Goal: Task Accomplishment & Management: Use online tool/utility

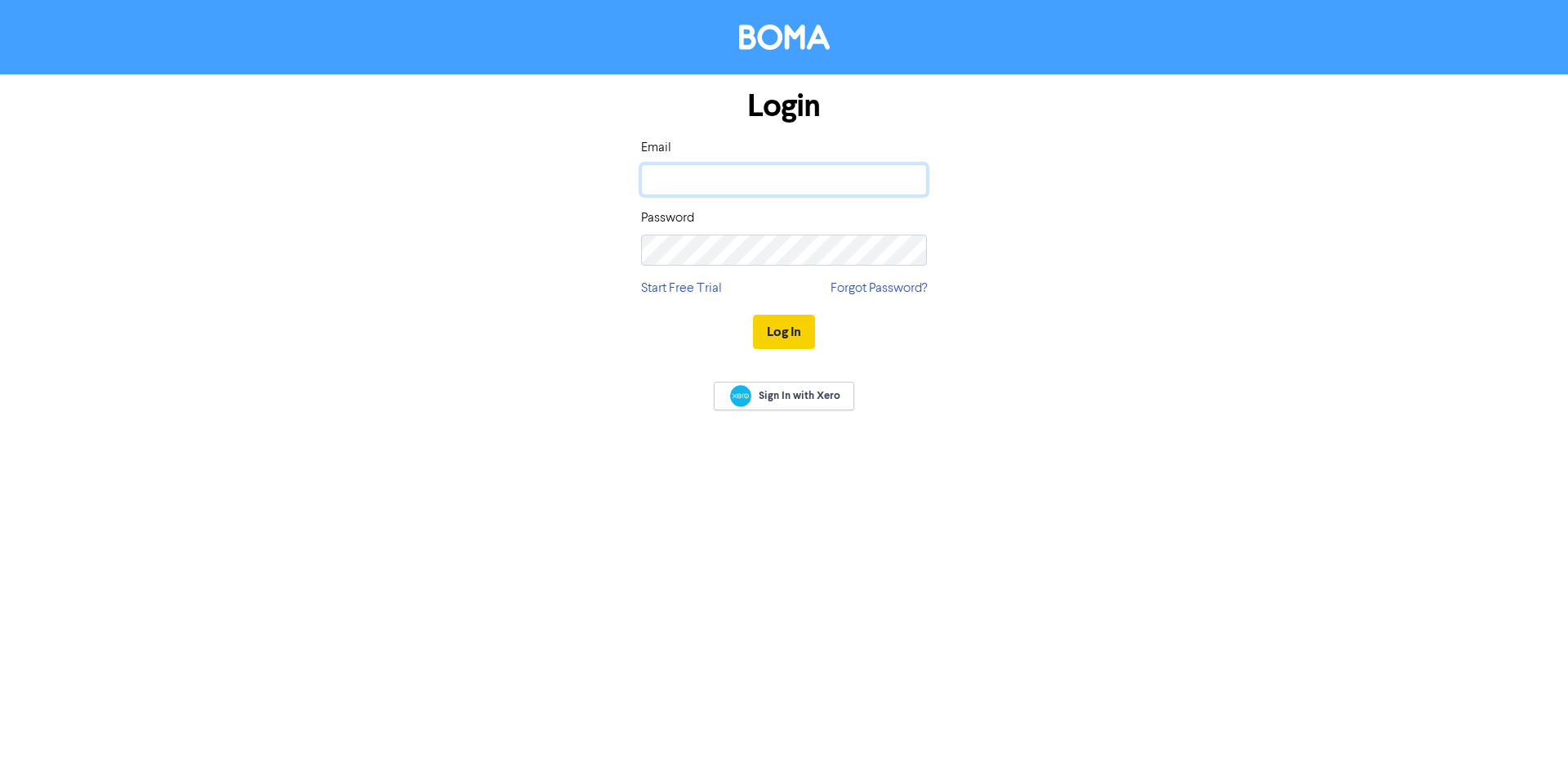
type input "[EMAIL_ADDRESS][DOMAIN_NAME]"
click at [800, 330] on button "Log In" at bounding box center [784, 331] width 62 height 34
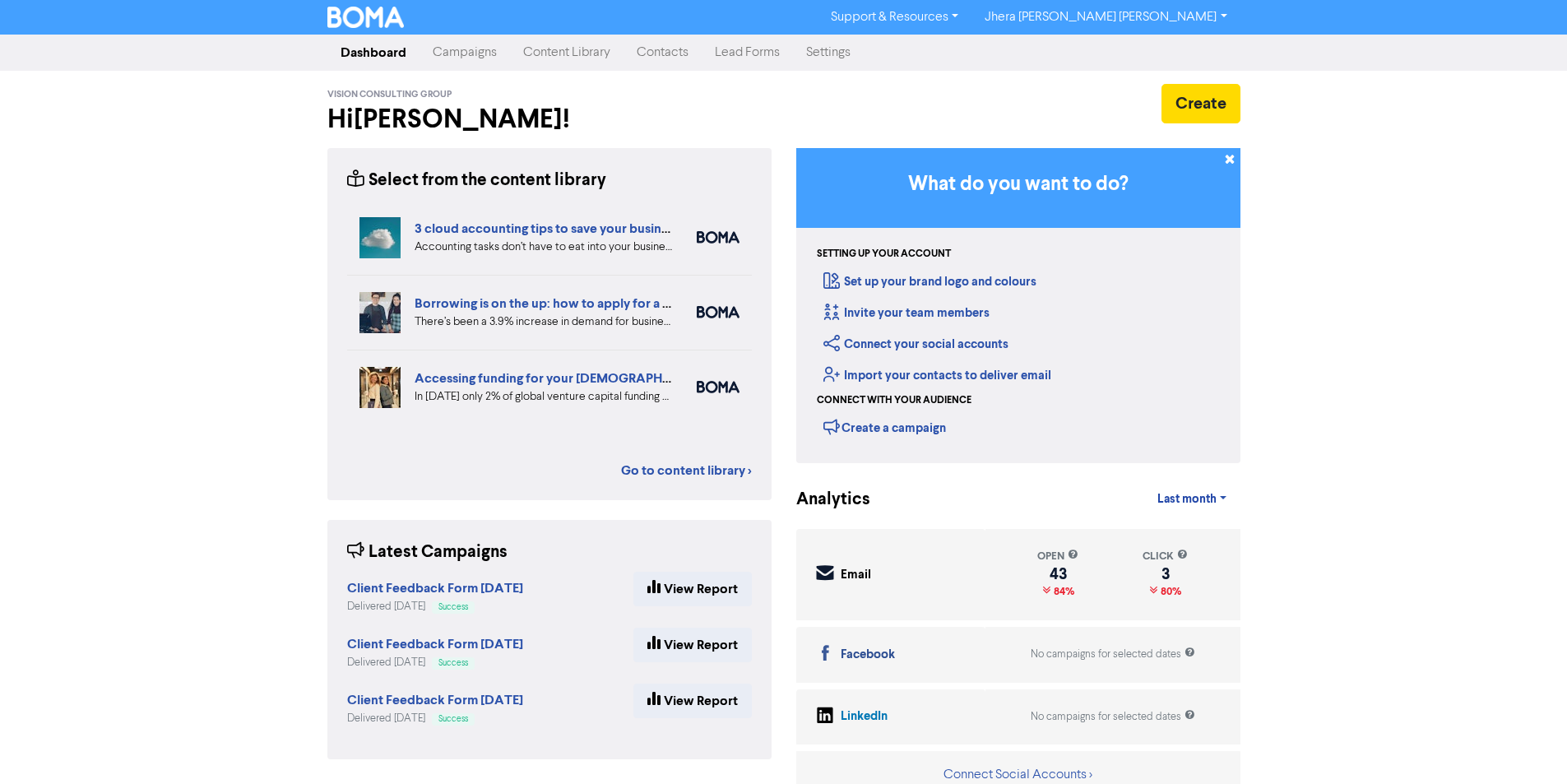
click at [486, 54] on link "Campaigns" at bounding box center [465, 52] width 91 height 33
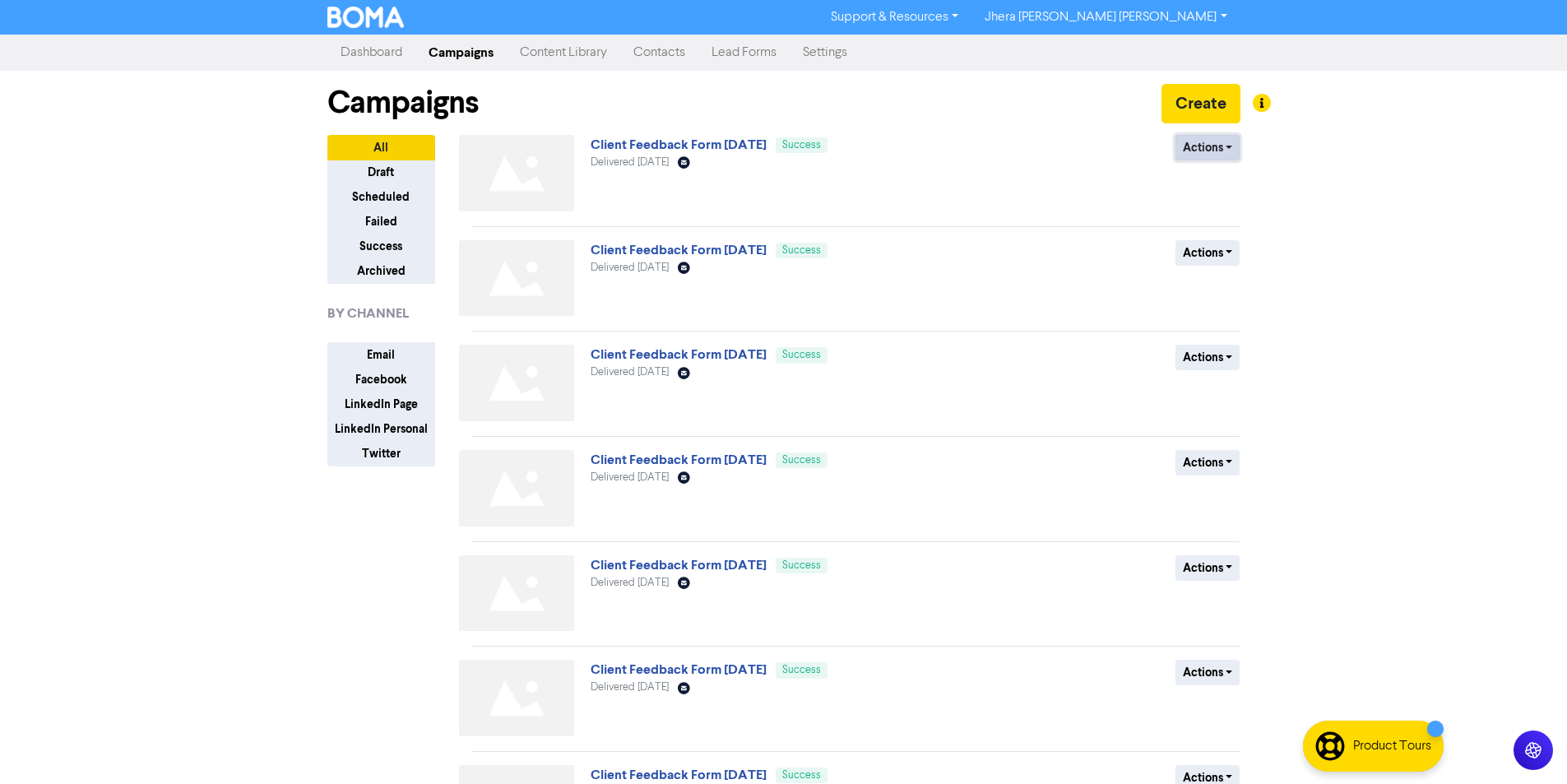
click at [1196, 146] on button "Actions" at bounding box center [1207, 147] width 65 height 25
click at [1208, 183] on button "Duplicate" at bounding box center [1241, 182] width 130 height 26
click at [1205, 140] on button "Actions" at bounding box center [1207, 147] width 65 height 25
click at [1218, 238] on button "Rename" at bounding box center [1241, 235] width 130 height 26
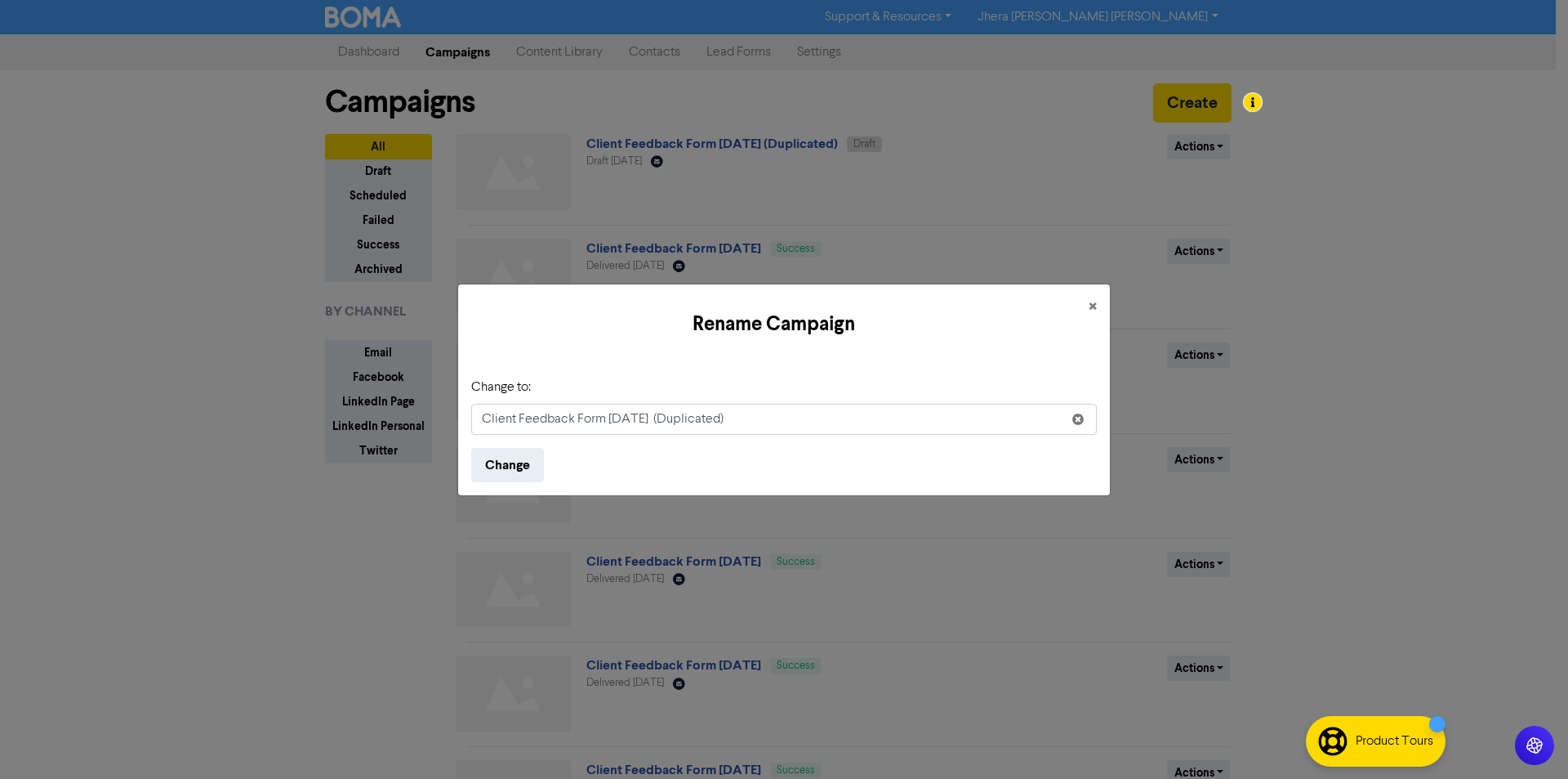
click at [621, 417] on input "Client Feedback Form [DATE] (Duplicated)" at bounding box center [784, 418] width 626 height 31
click at [780, 422] on input "Client Feedback Form [DATE] (Duplicated)" at bounding box center [784, 418] width 626 height 31
type input "Client Feedback Form [DATE]"
click at [538, 460] on button "Change" at bounding box center [507, 465] width 73 height 34
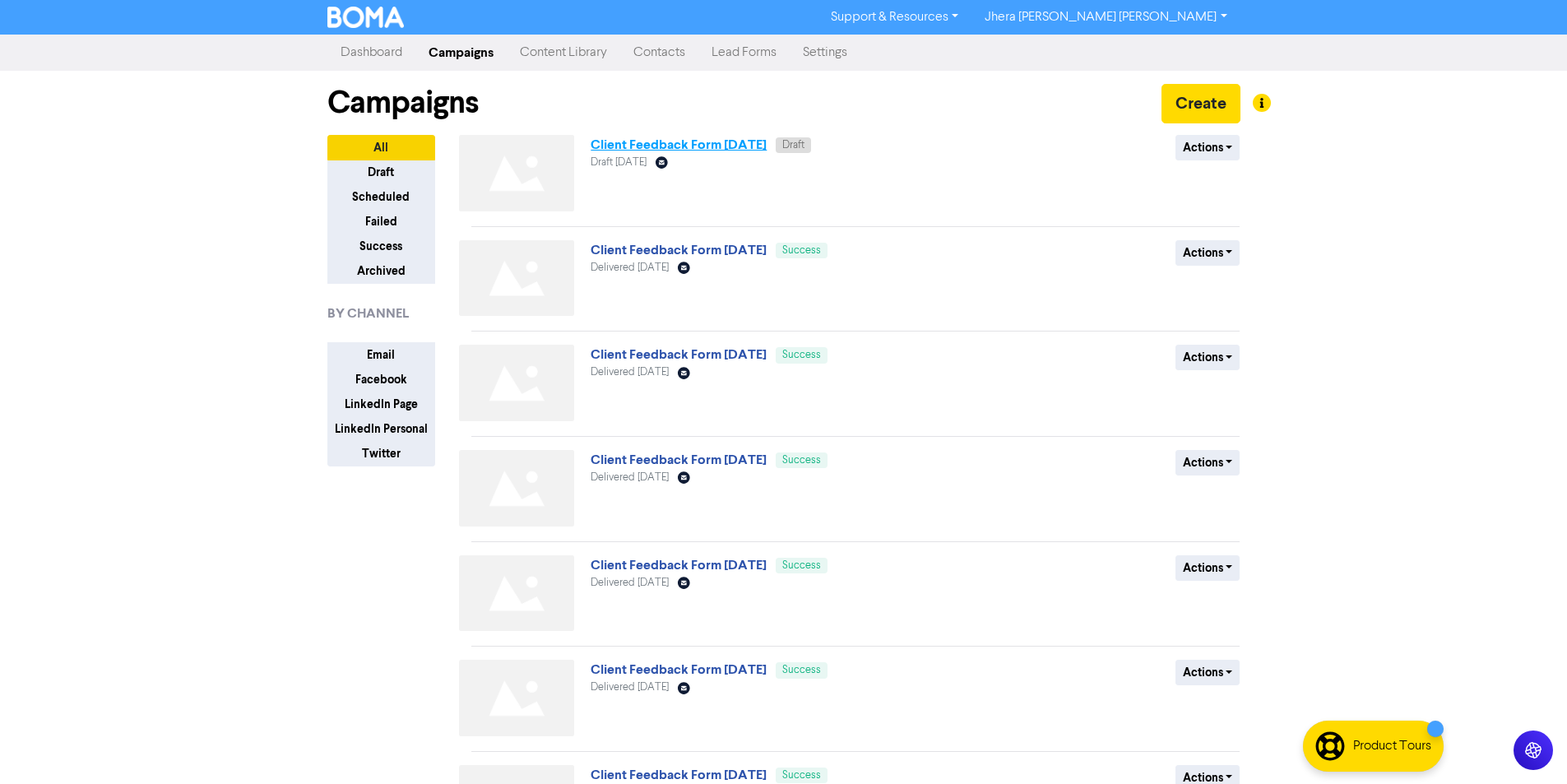
click at [686, 150] on link "Client Feedback Form [DATE]" at bounding box center [679, 144] width 176 height 16
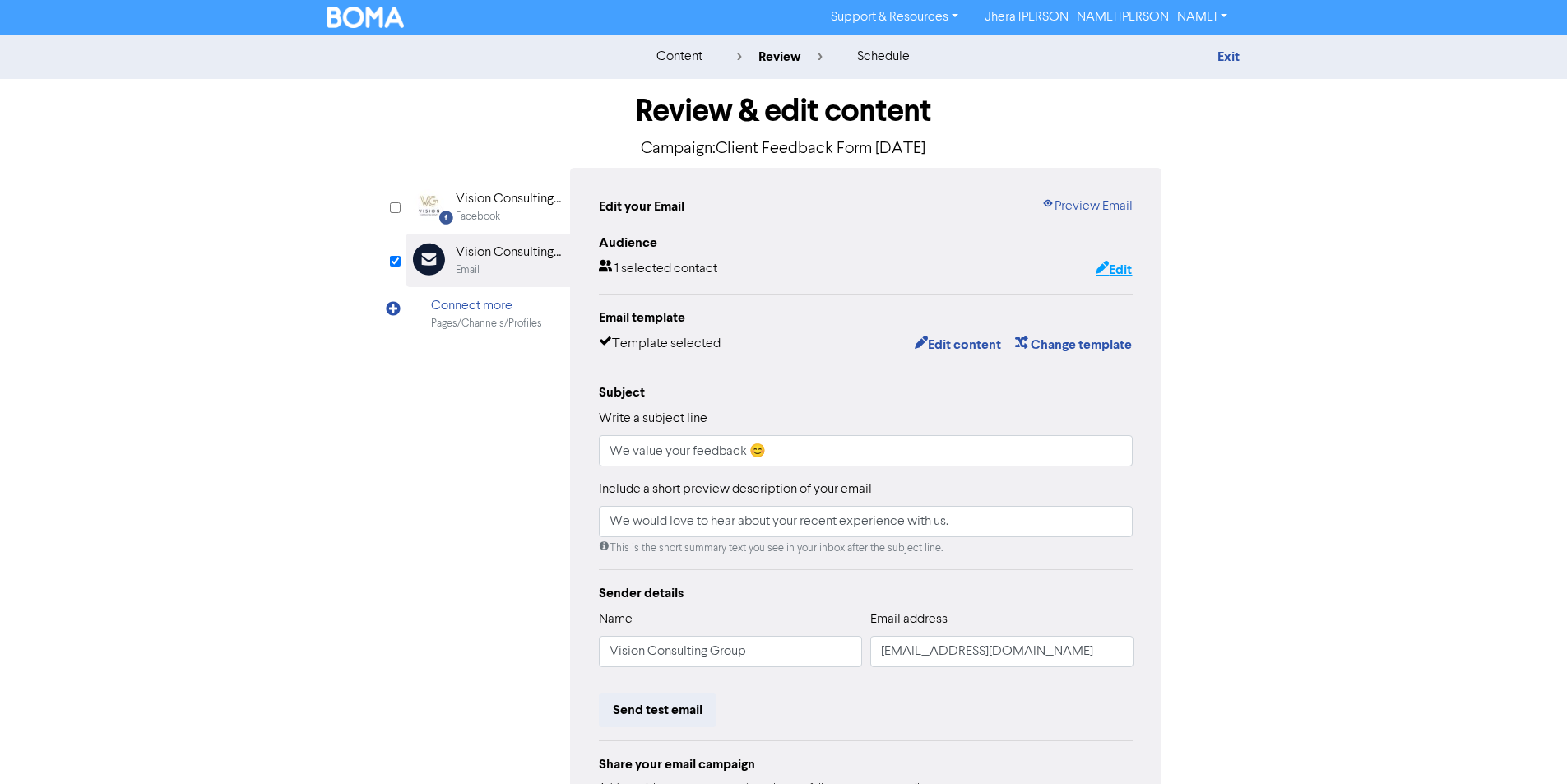
click at [1125, 269] on button "Edit" at bounding box center [1113, 269] width 38 height 21
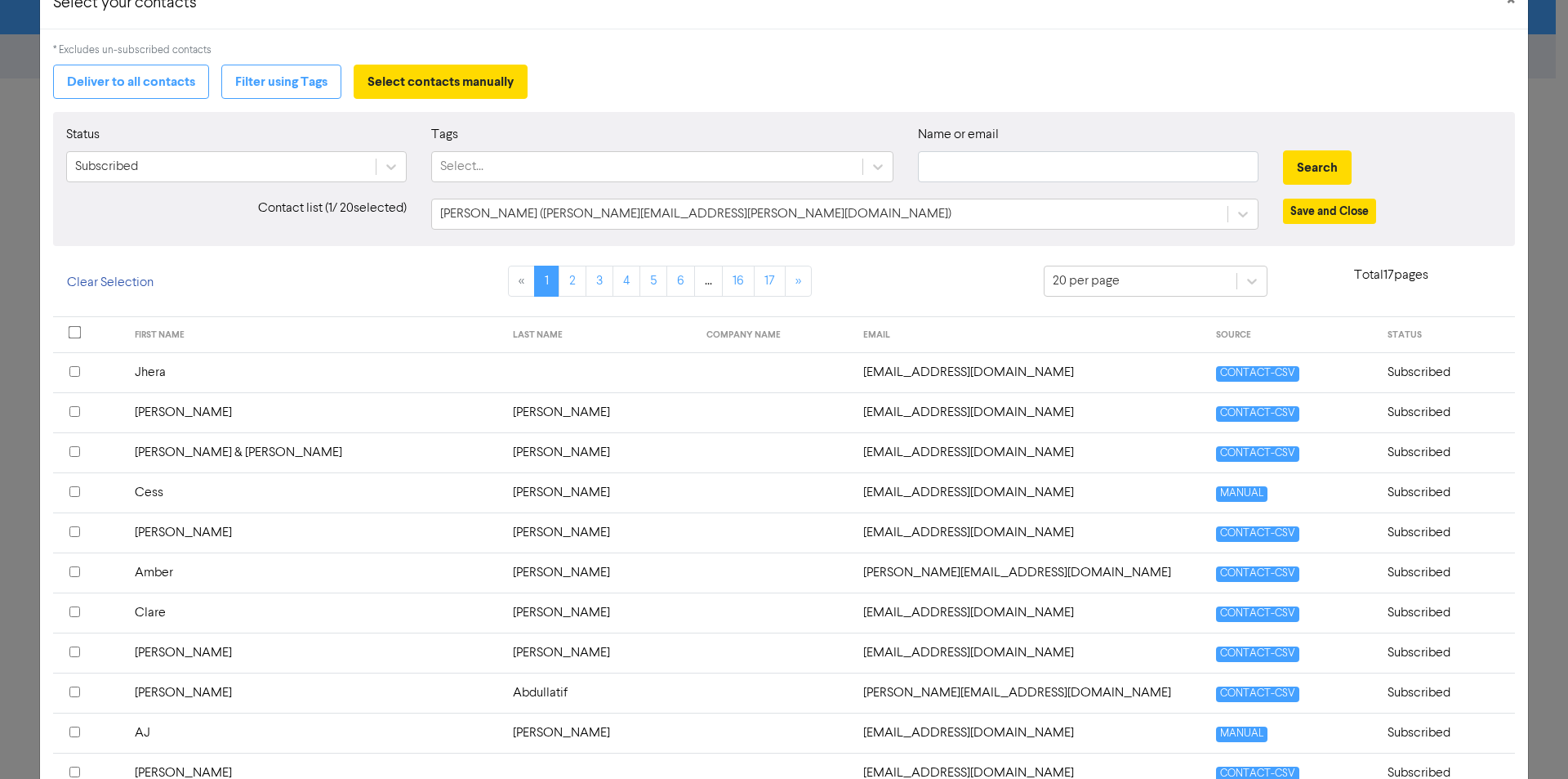
scroll to position [82, 0]
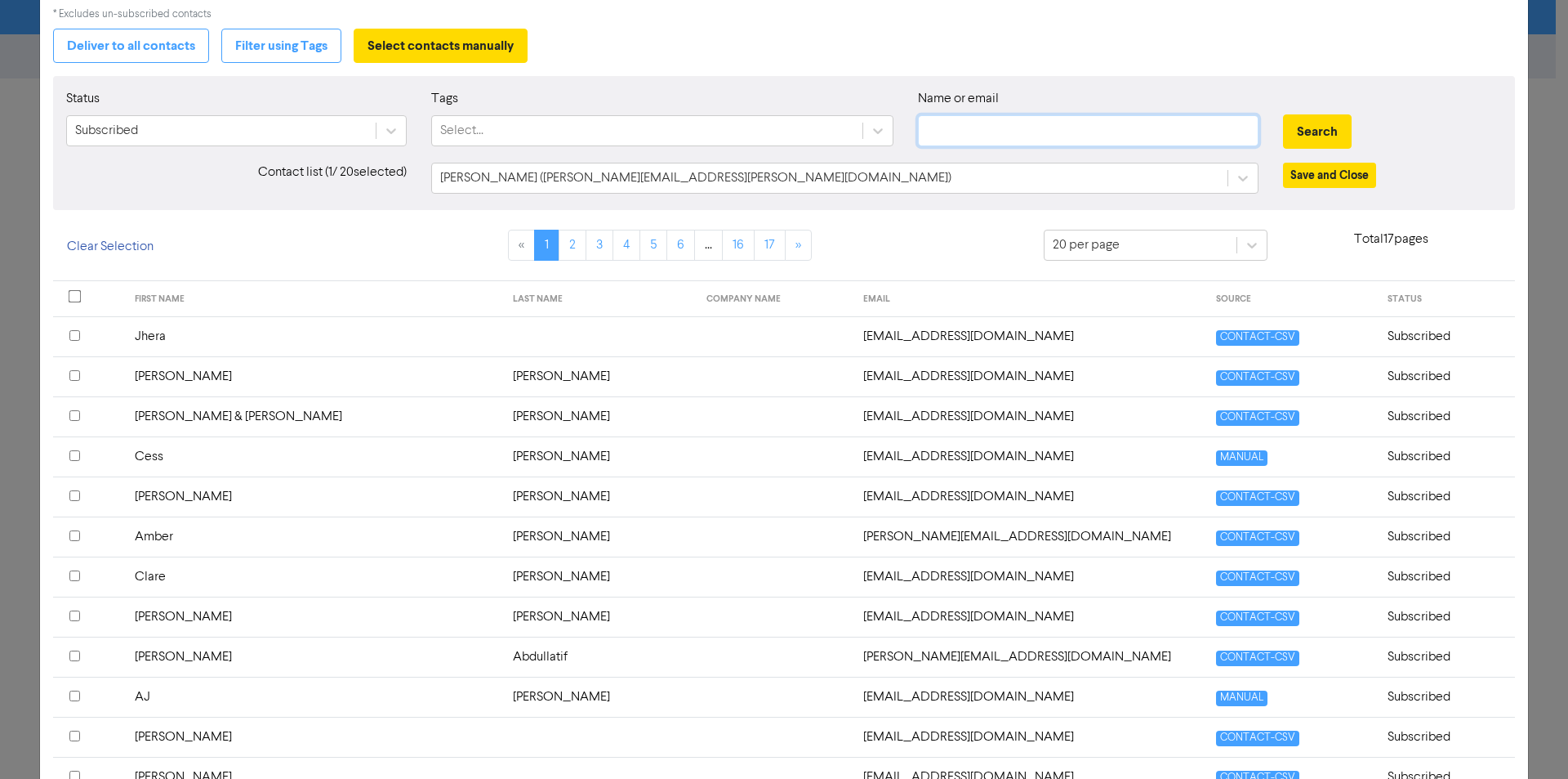
click at [1027, 125] on input "text" at bounding box center [1088, 130] width 340 height 31
paste input "[EMAIL_ADDRESS][DOMAIN_NAME]"
type input "[EMAIL_ADDRESS][DOMAIN_NAME]"
click at [1295, 129] on button "Search" at bounding box center [1318, 131] width 69 height 34
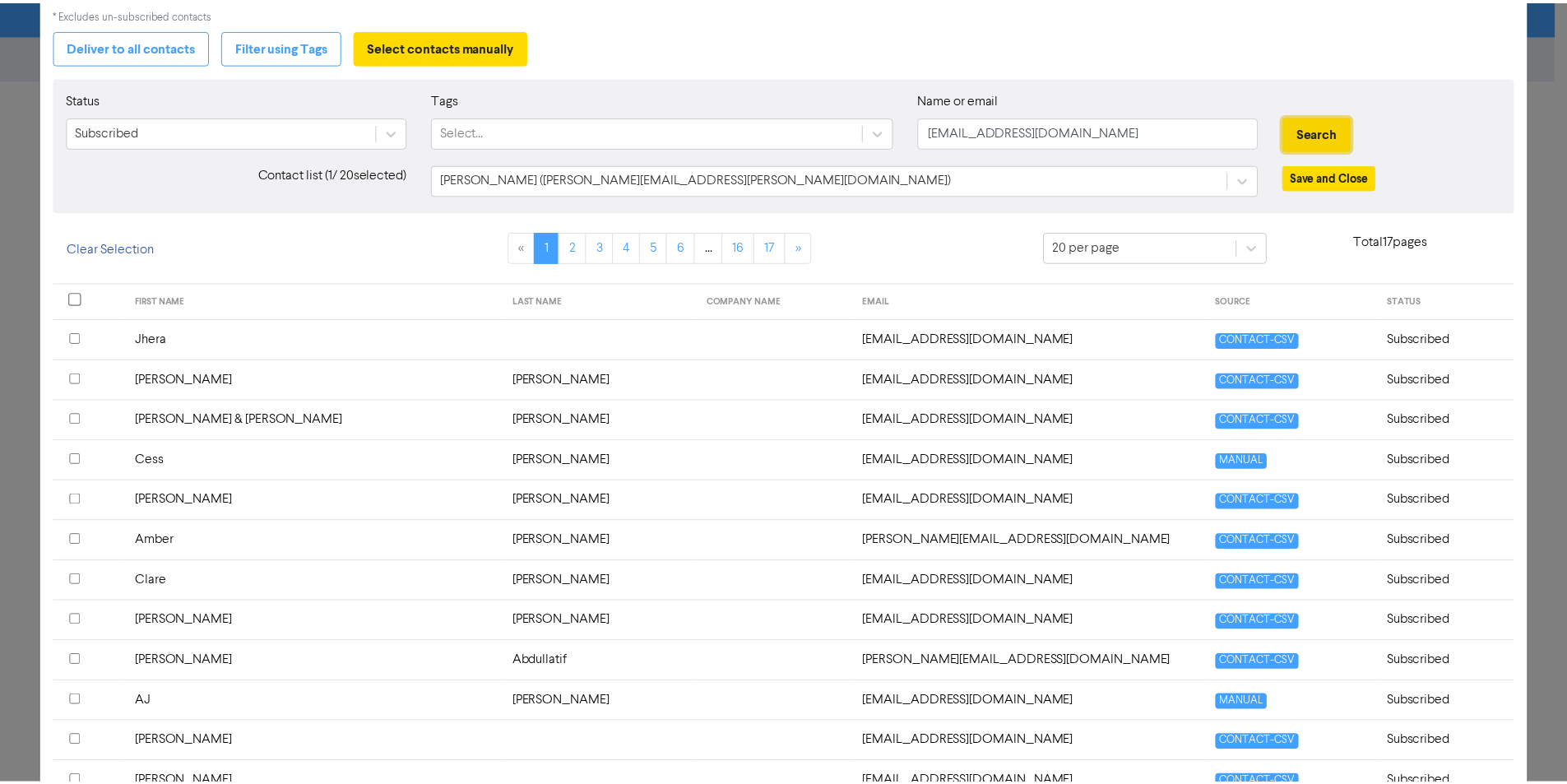
scroll to position [0, 0]
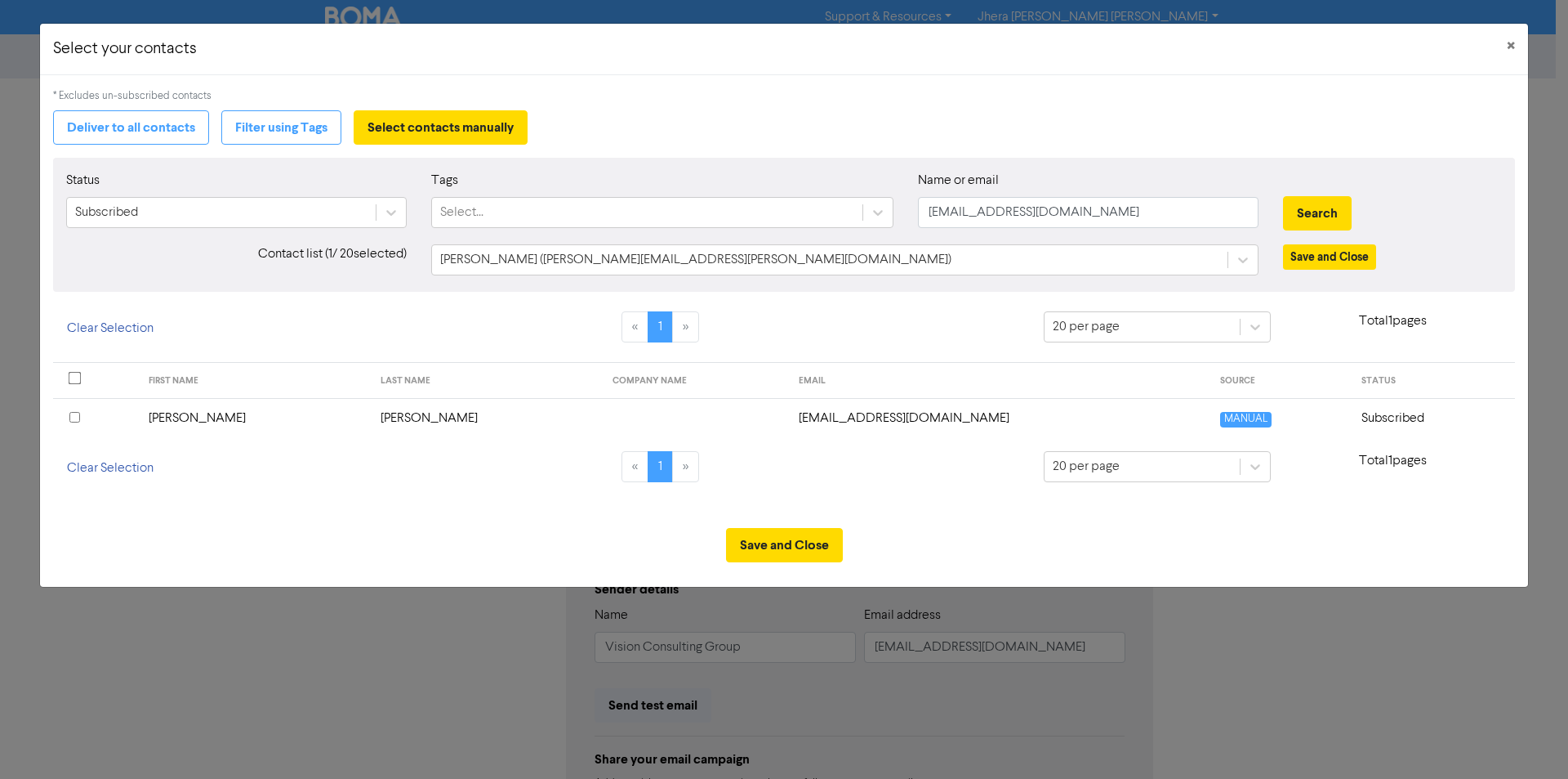
click at [73, 415] on input "checkbox" at bounding box center [75, 417] width 11 height 11
click at [197, 418] on td "[PERSON_NAME]" at bounding box center [254, 418] width 232 height 40
click at [789, 417] on td "[EMAIL_ADDRESS][DOMAIN_NAME]" at bounding box center [999, 418] width 422 height 40
click at [790, 548] on button "Save and Close" at bounding box center [784, 545] width 117 height 34
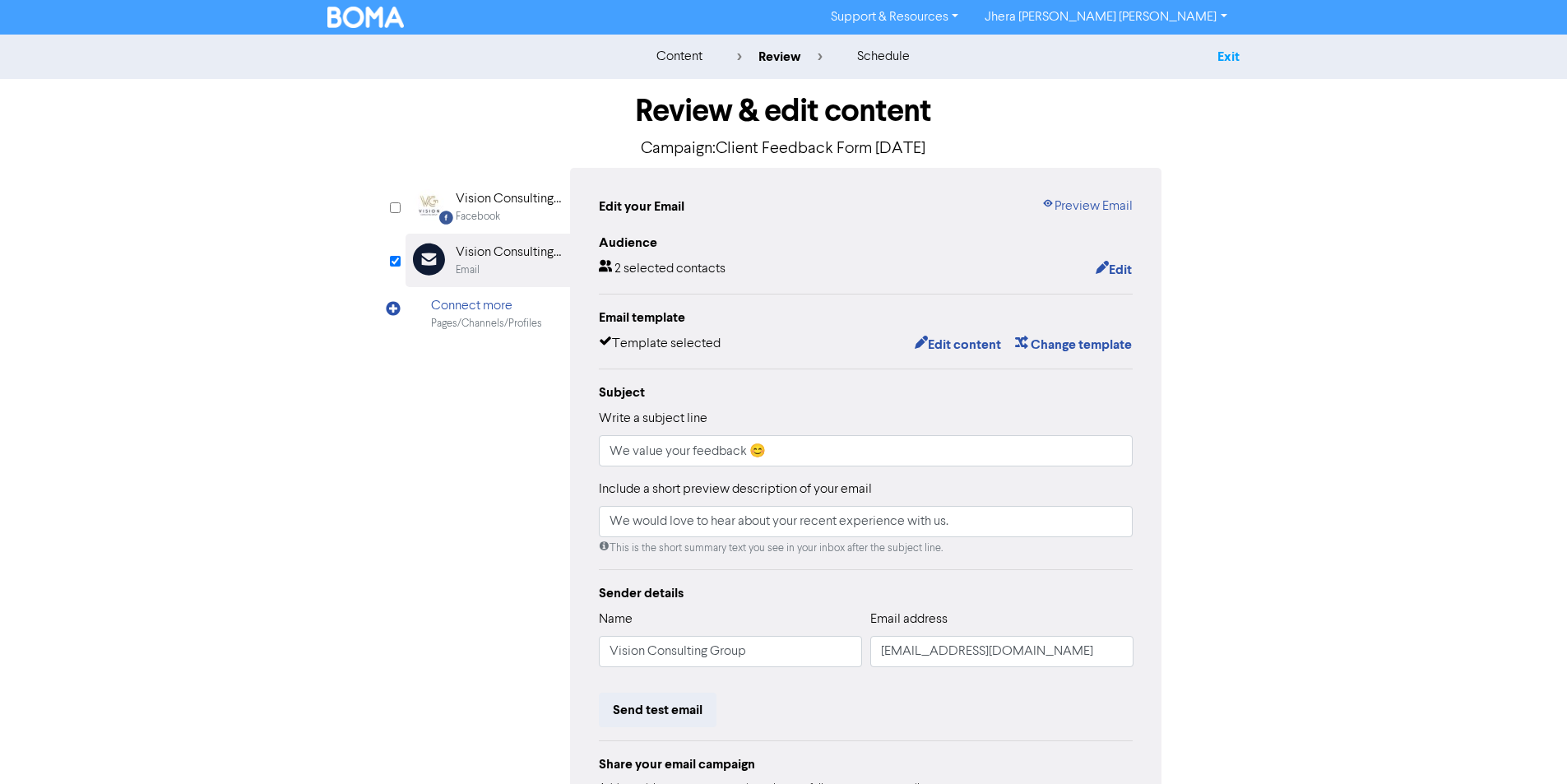
click at [1234, 57] on link "Exit" at bounding box center [1229, 56] width 22 height 16
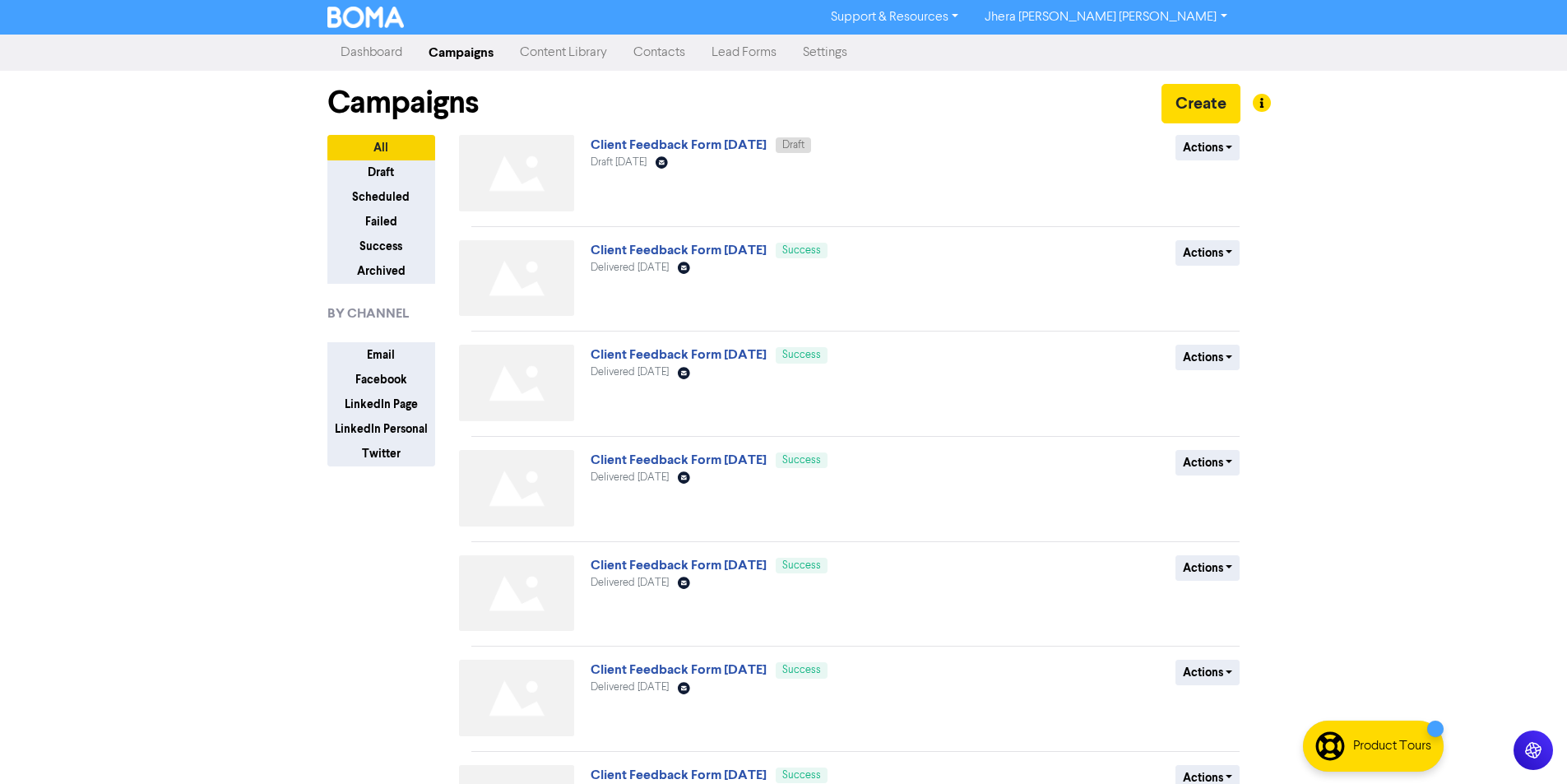
click at [668, 58] on link "Contacts" at bounding box center [659, 52] width 78 height 33
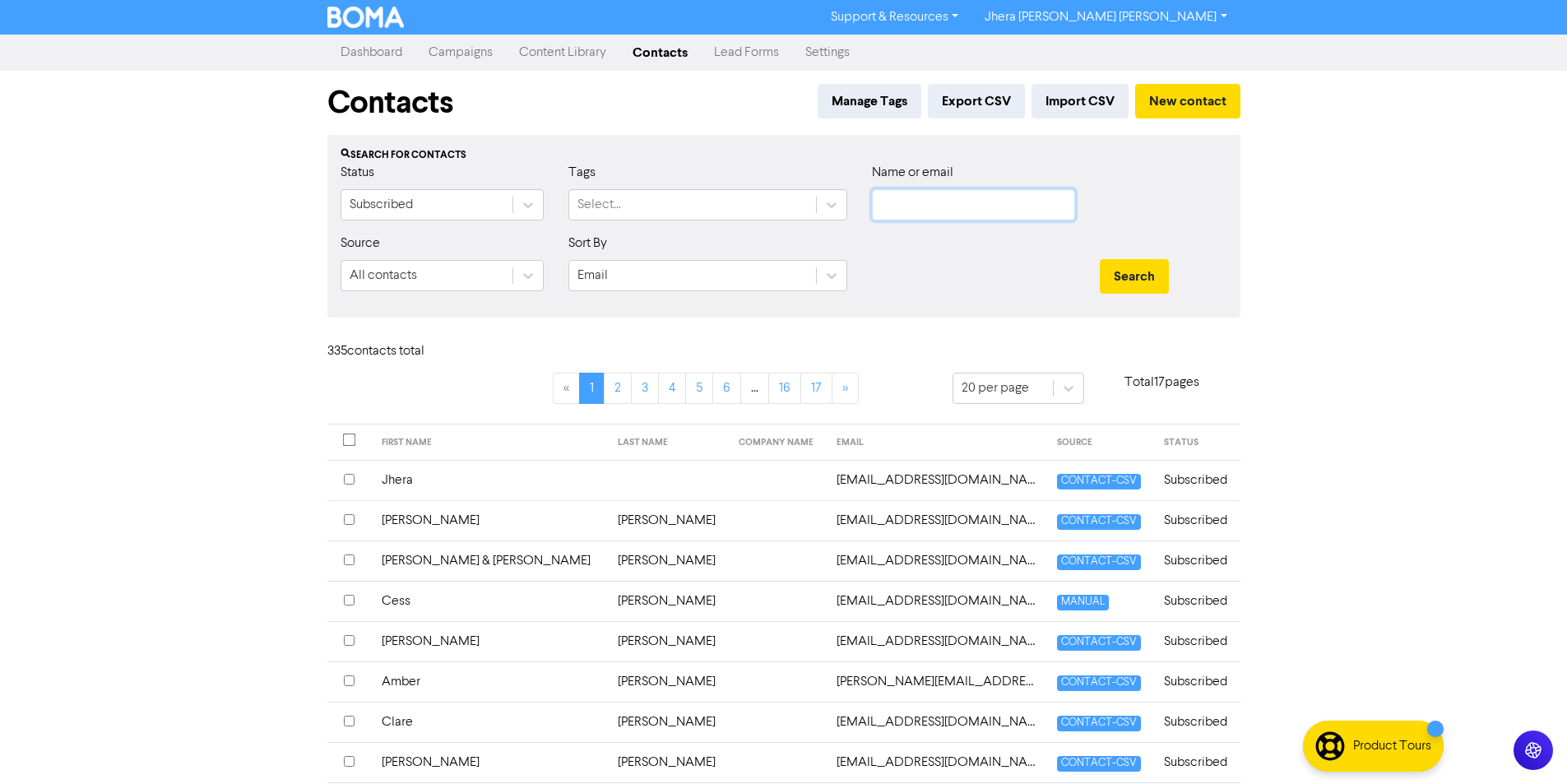
paste input "[EMAIL_ADDRESS][DOMAIN_NAME]"
type input "[EMAIL_ADDRESS][DOMAIN_NAME]"
click at [1124, 272] on button "Search" at bounding box center [1135, 276] width 69 height 35
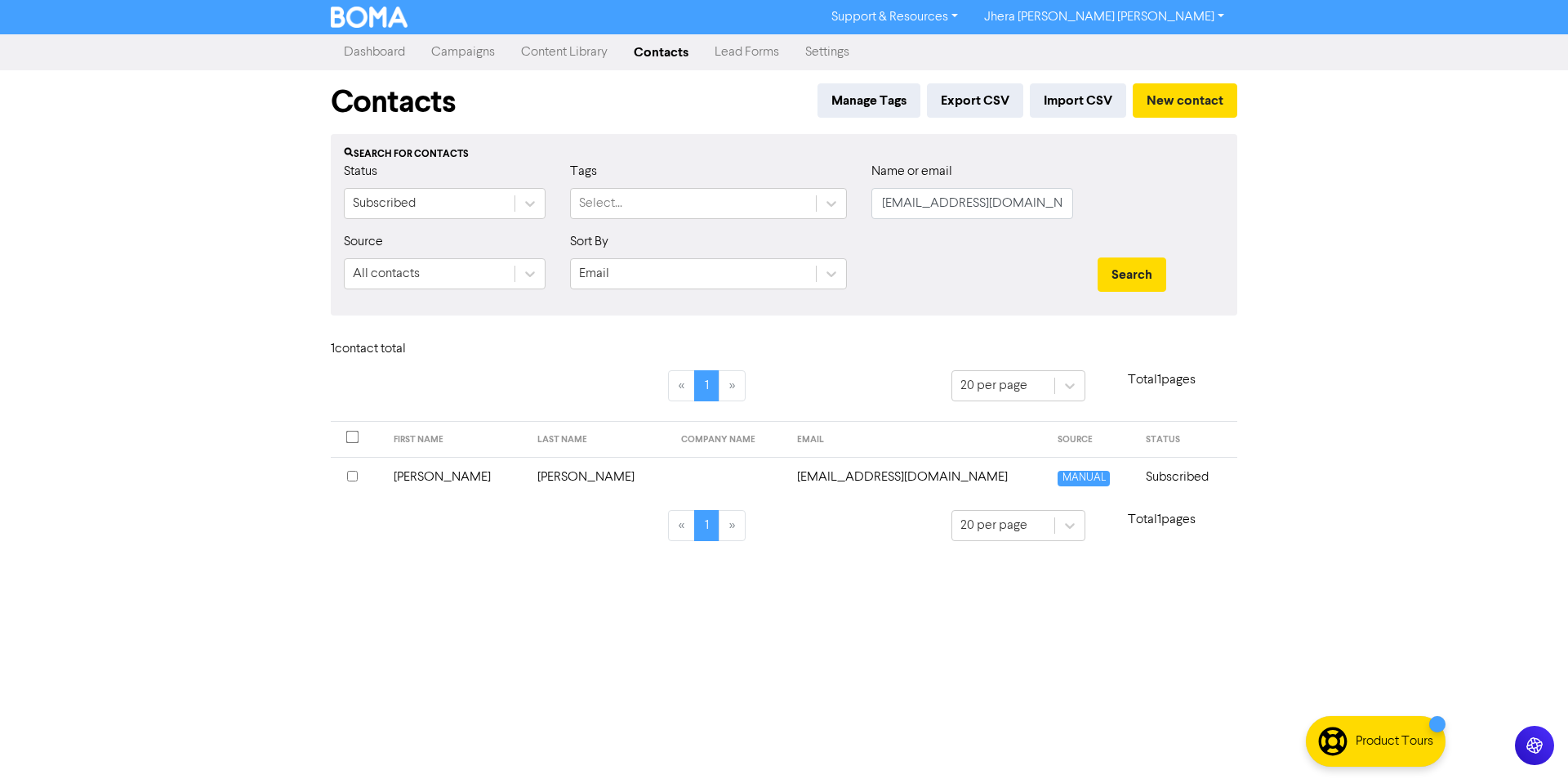
click at [810, 482] on td "[EMAIL_ADDRESS][DOMAIN_NAME]" at bounding box center [917, 477] width 261 height 40
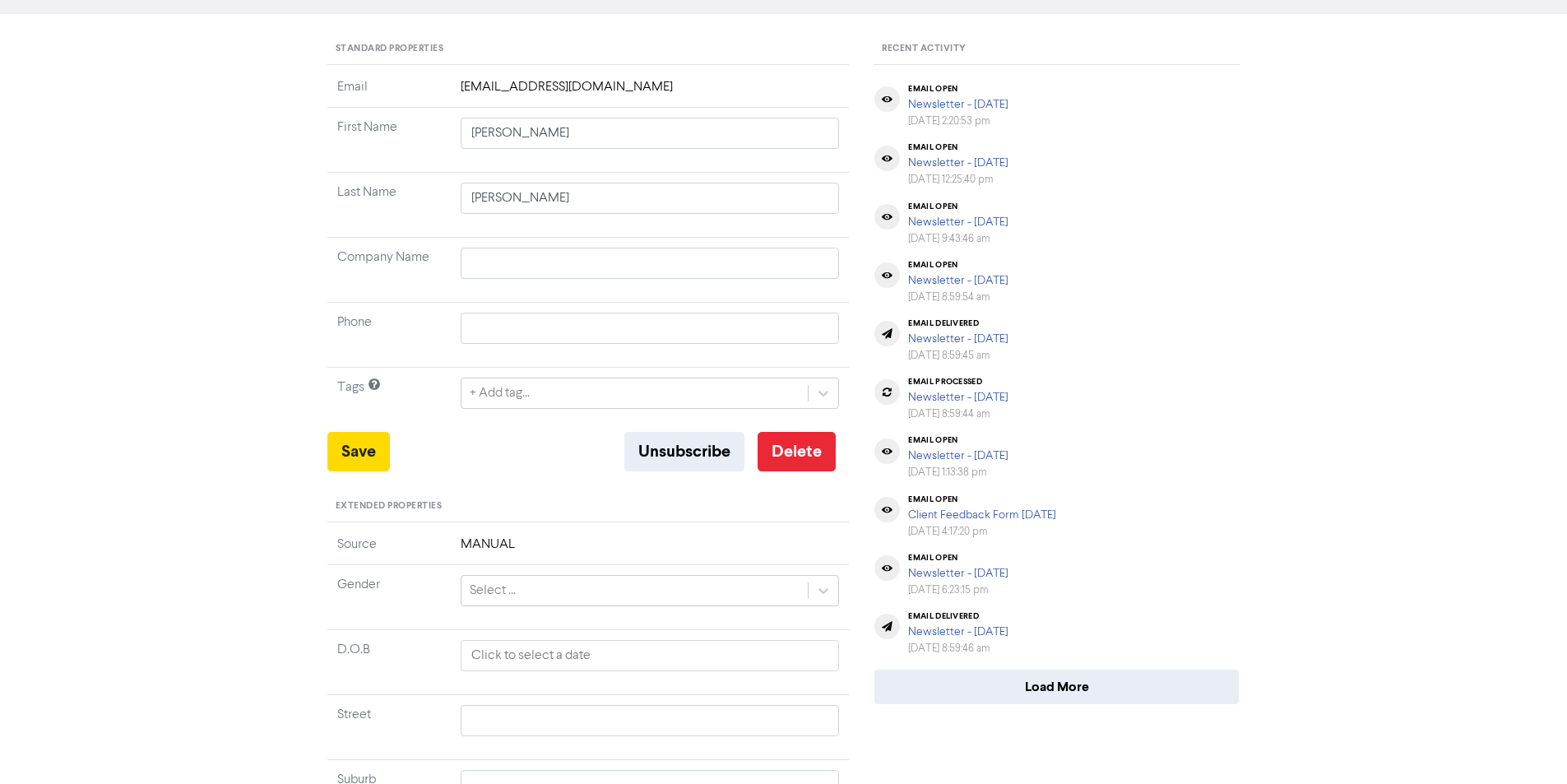
scroll to position [164, 0]
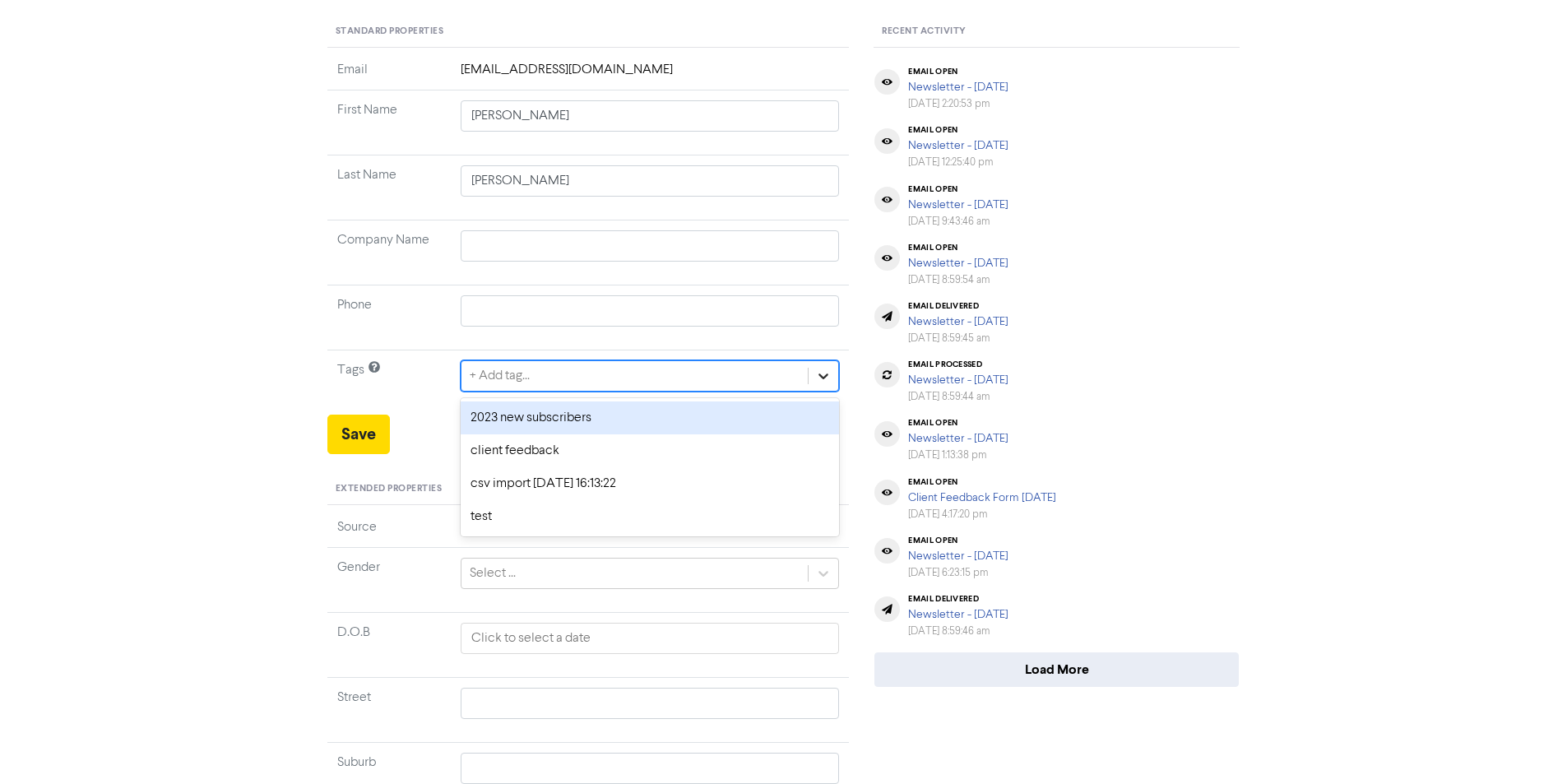
click at [827, 376] on icon at bounding box center [823, 376] width 16 height 16
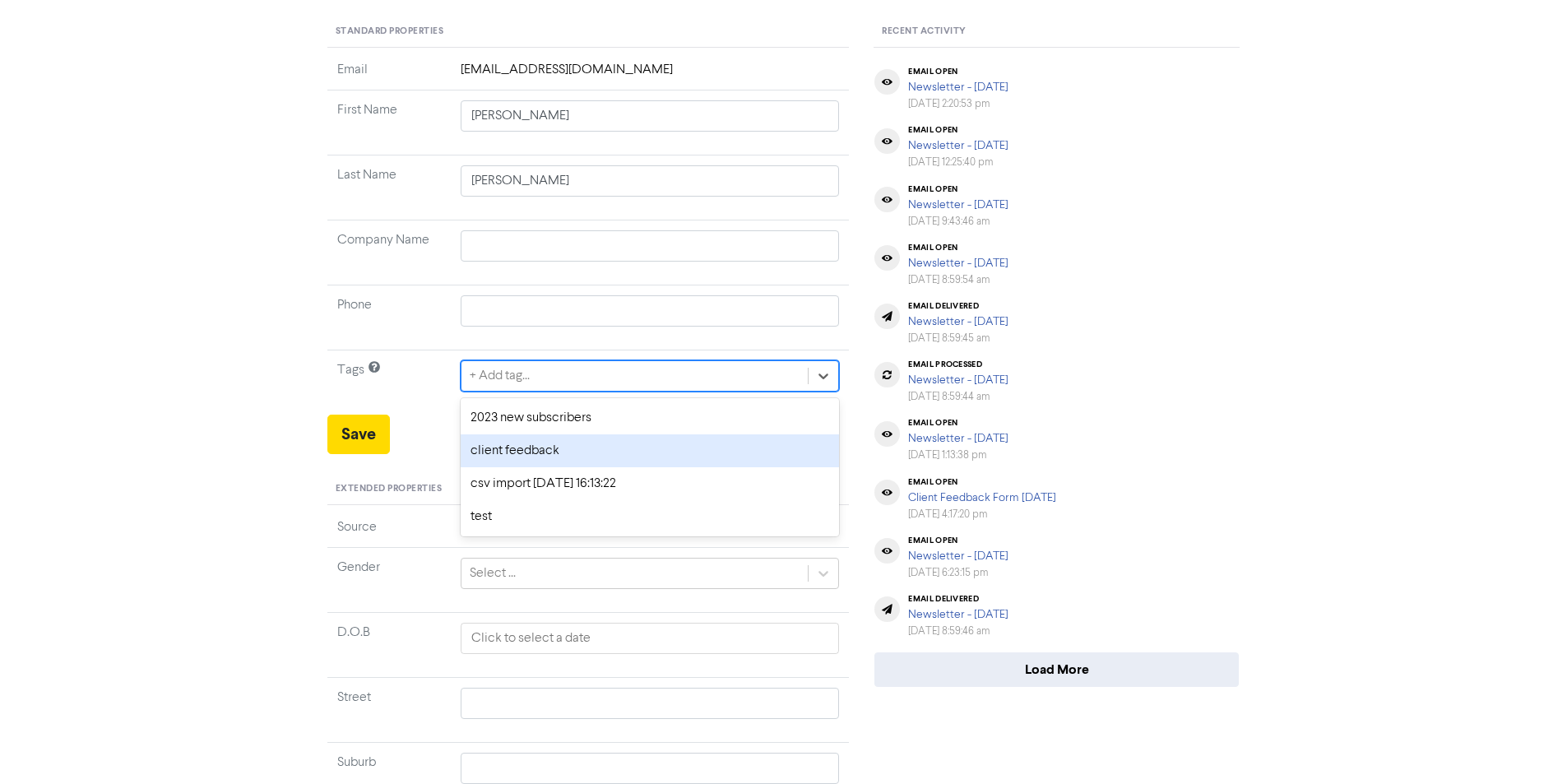
click at [755, 452] on div "client feedback" at bounding box center [651, 450] width 379 height 33
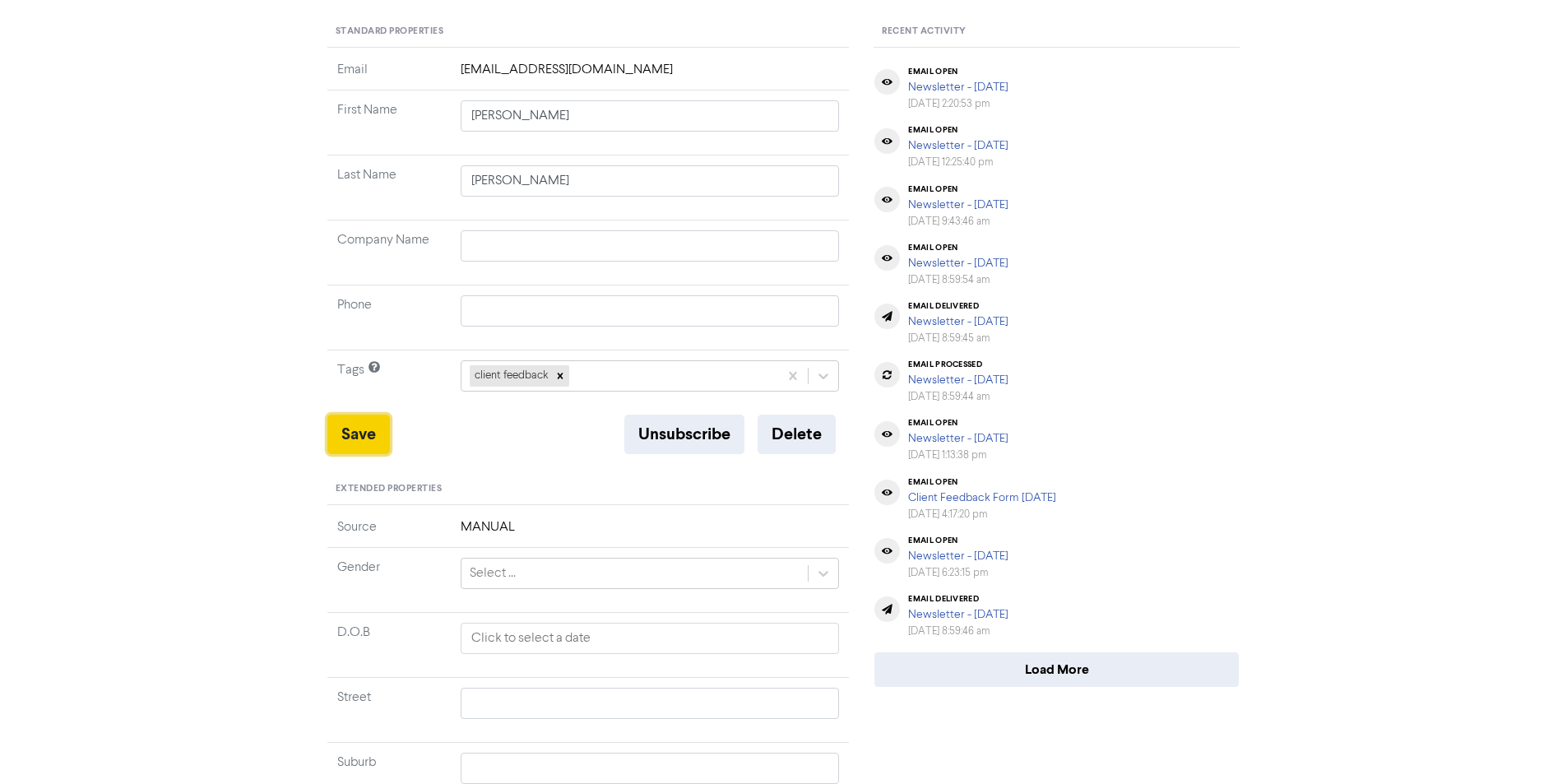
click at [355, 445] on button "Save" at bounding box center [359, 434] width 63 height 40
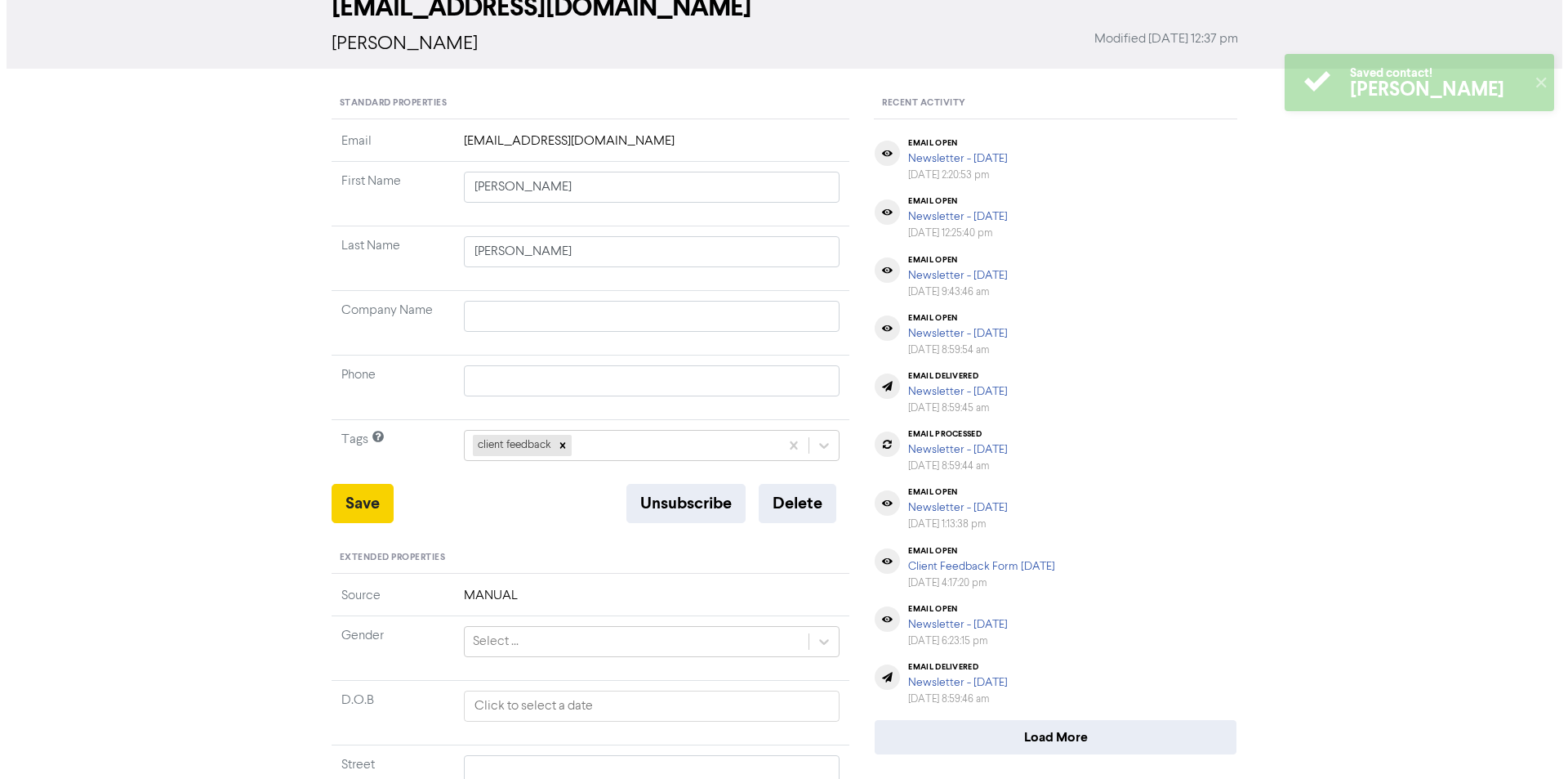
scroll to position [0, 0]
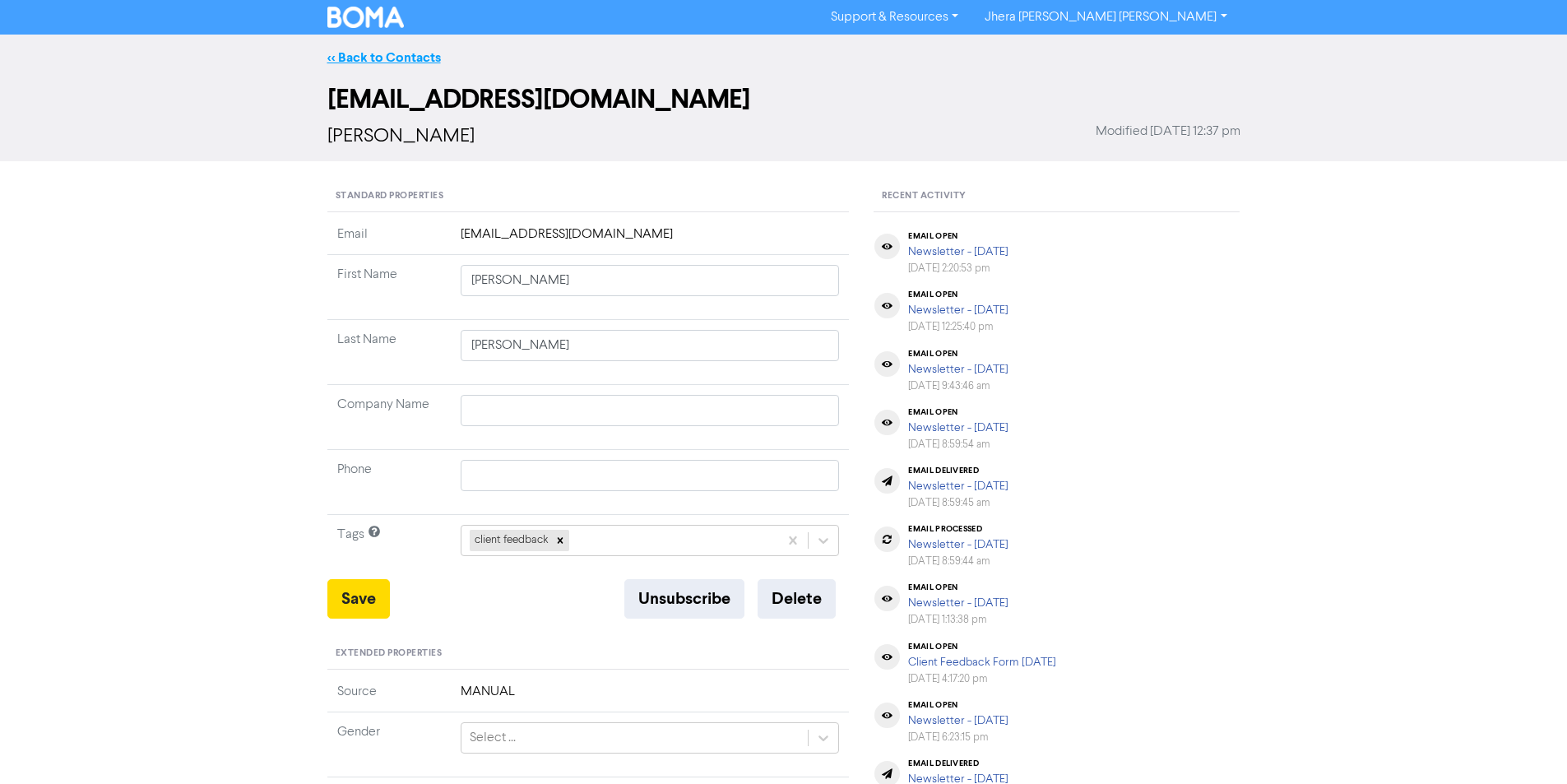
click at [397, 60] on link "<< Back to Contacts" at bounding box center [384, 57] width 113 height 16
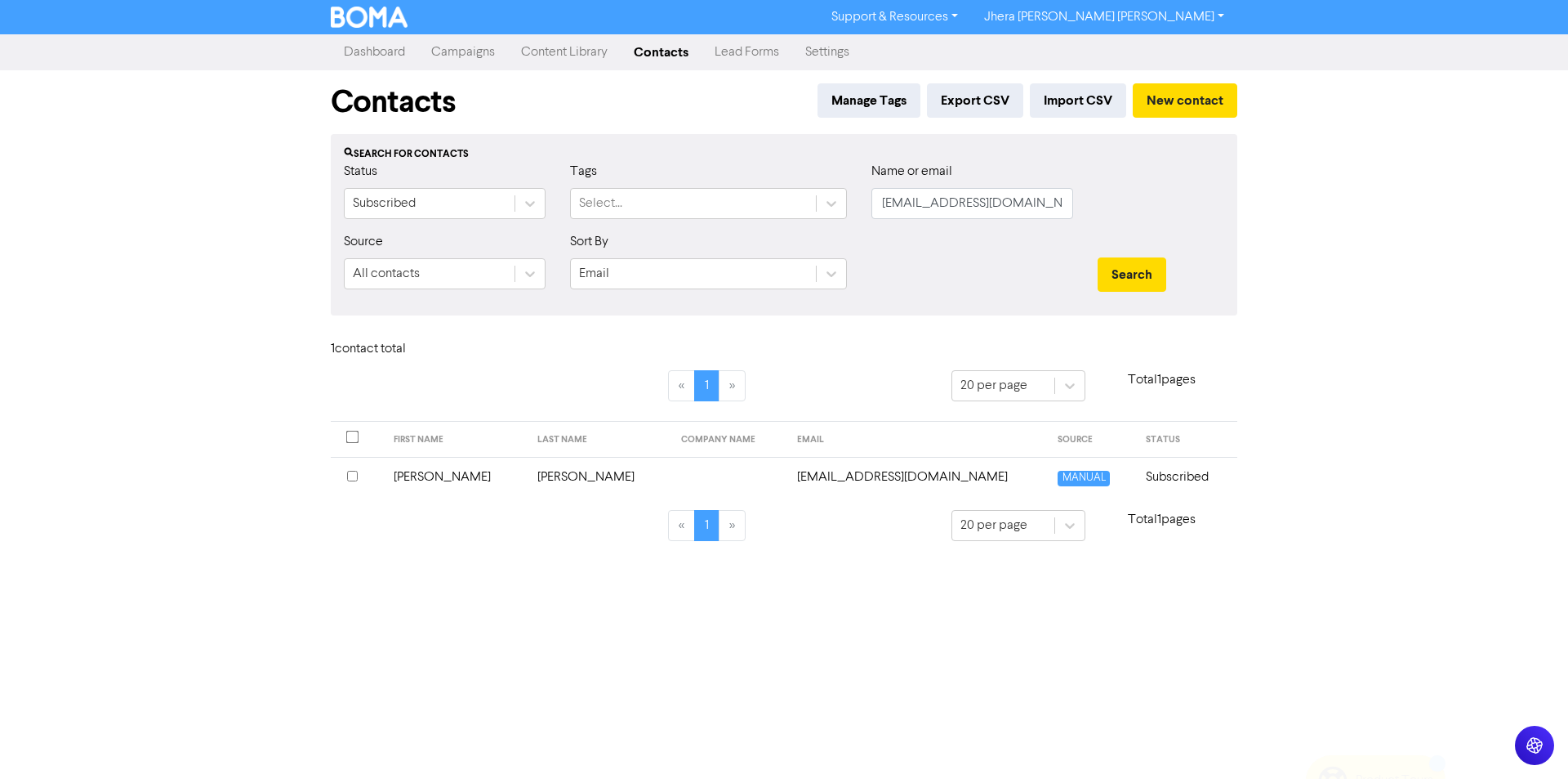
click at [470, 46] on link "Campaigns" at bounding box center [463, 52] width 90 height 33
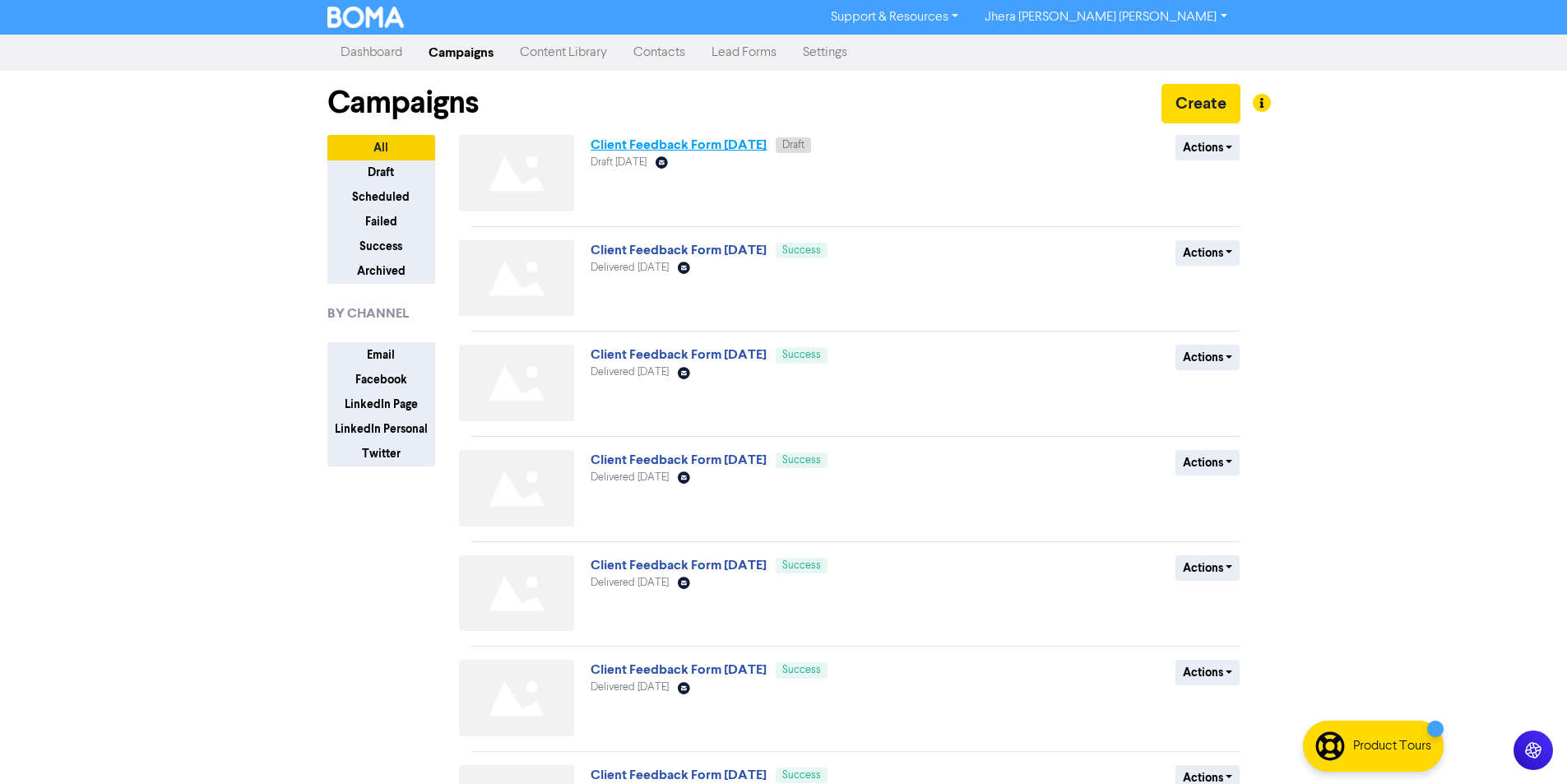
click at [715, 147] on link "Client Feedback Form [DATE]" at bounding box center [679, 144] width 176 height 16
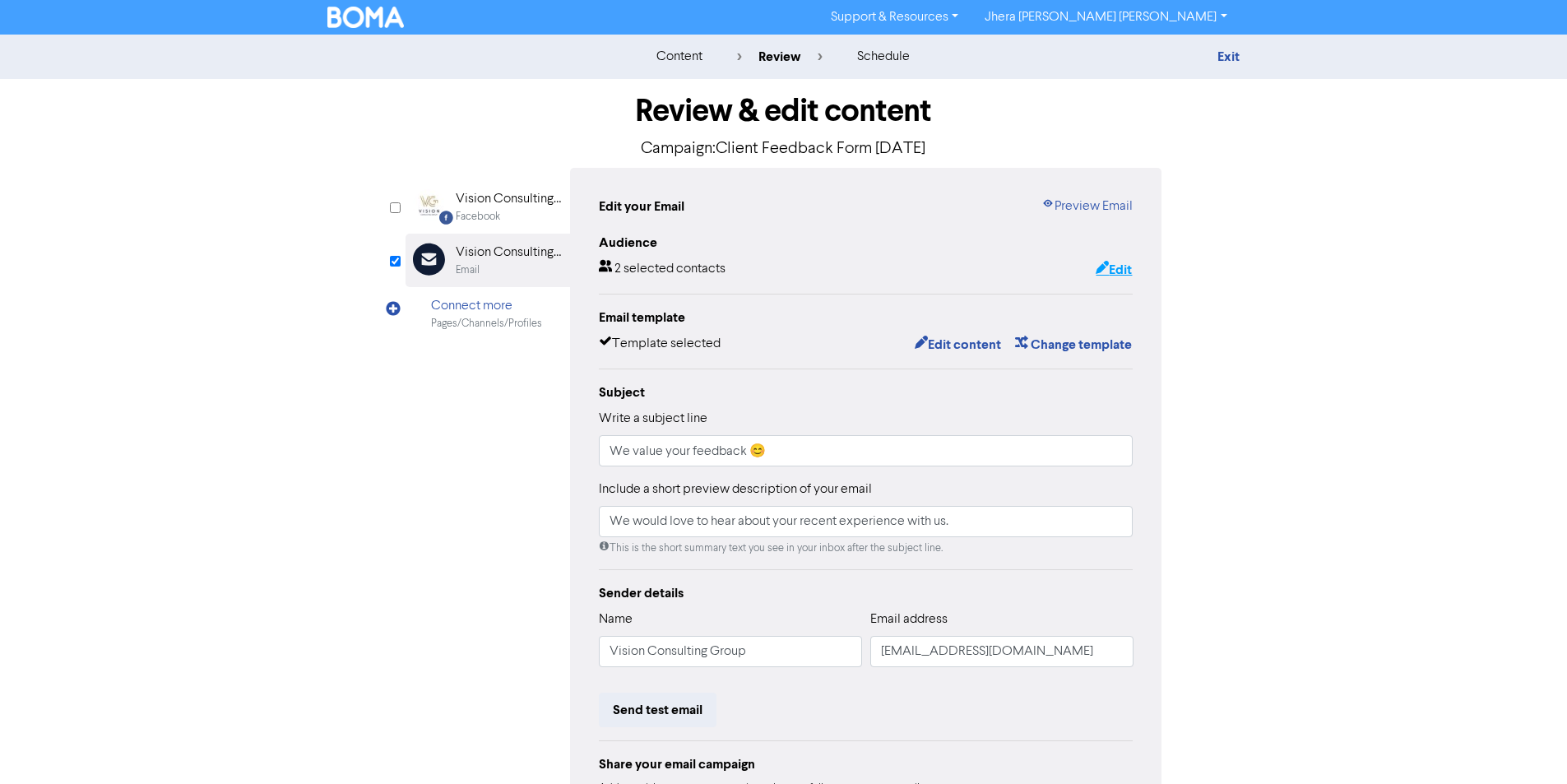
click at [1109, 266] on button "Edit" at bounding box center [1113, 269] width 38 height 21
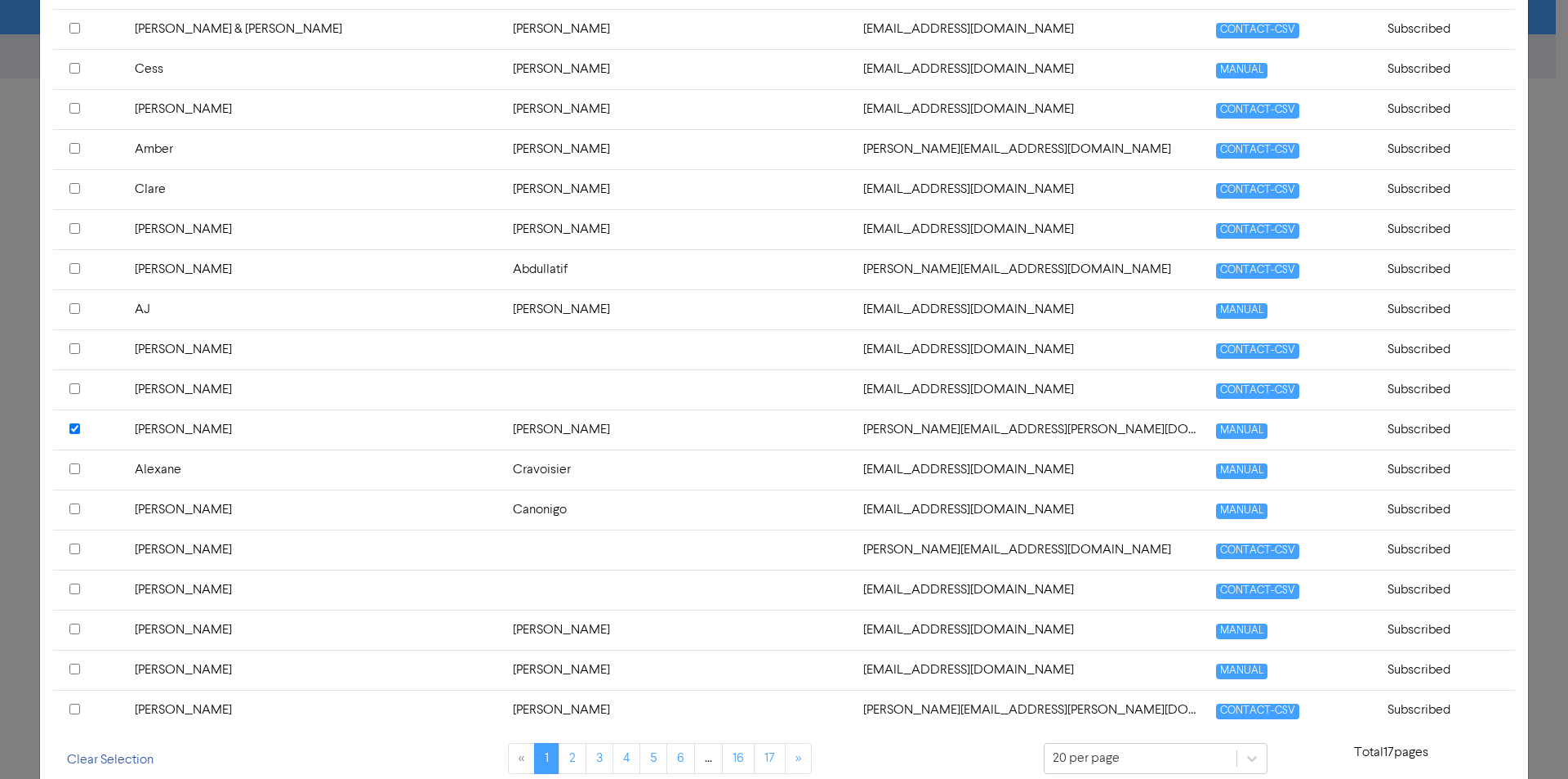
scroll to position [490, 0]
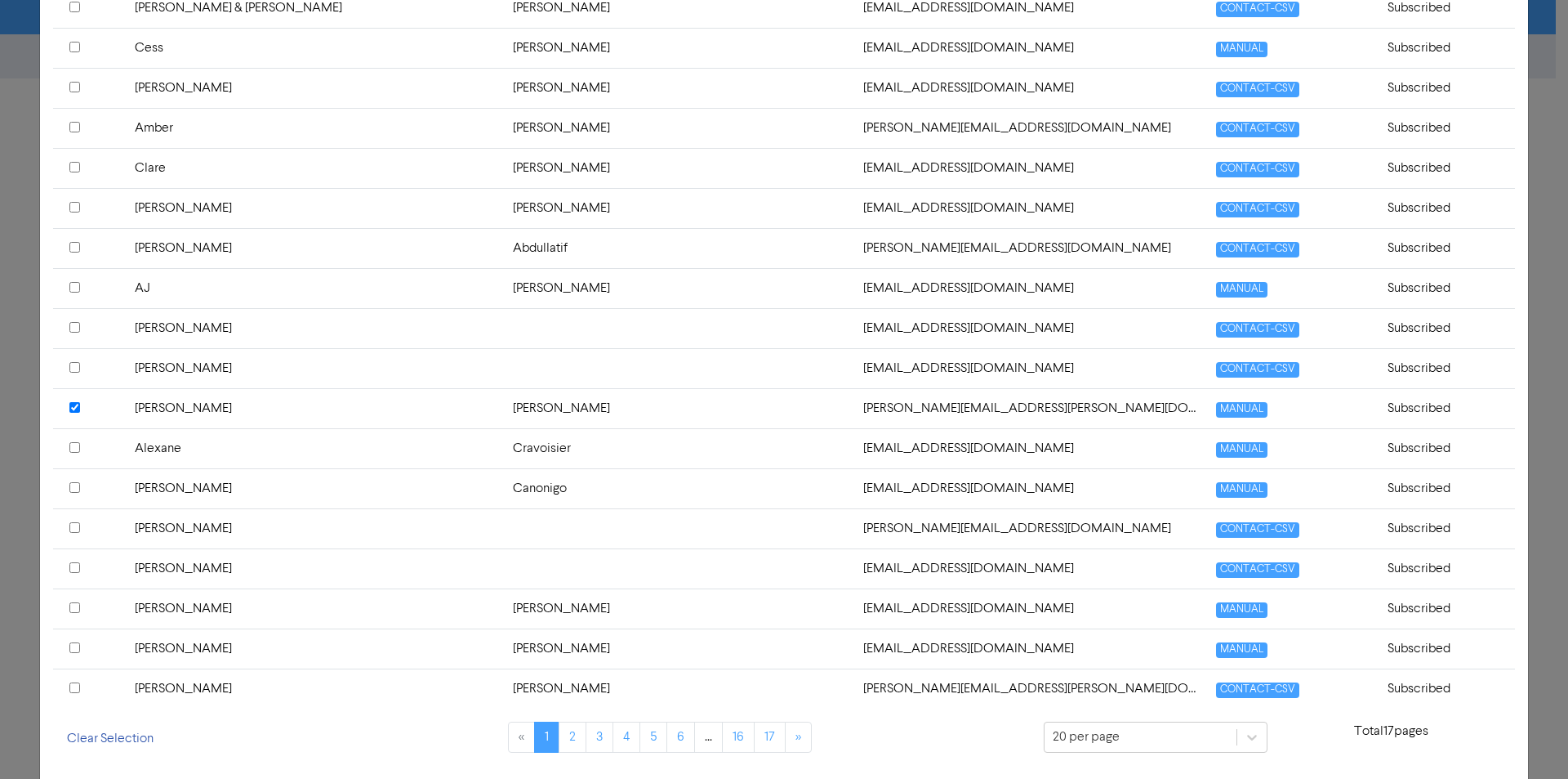
click at [71, 404] on input "checkbox" at bounding box center [75, 407] width 11 height 11
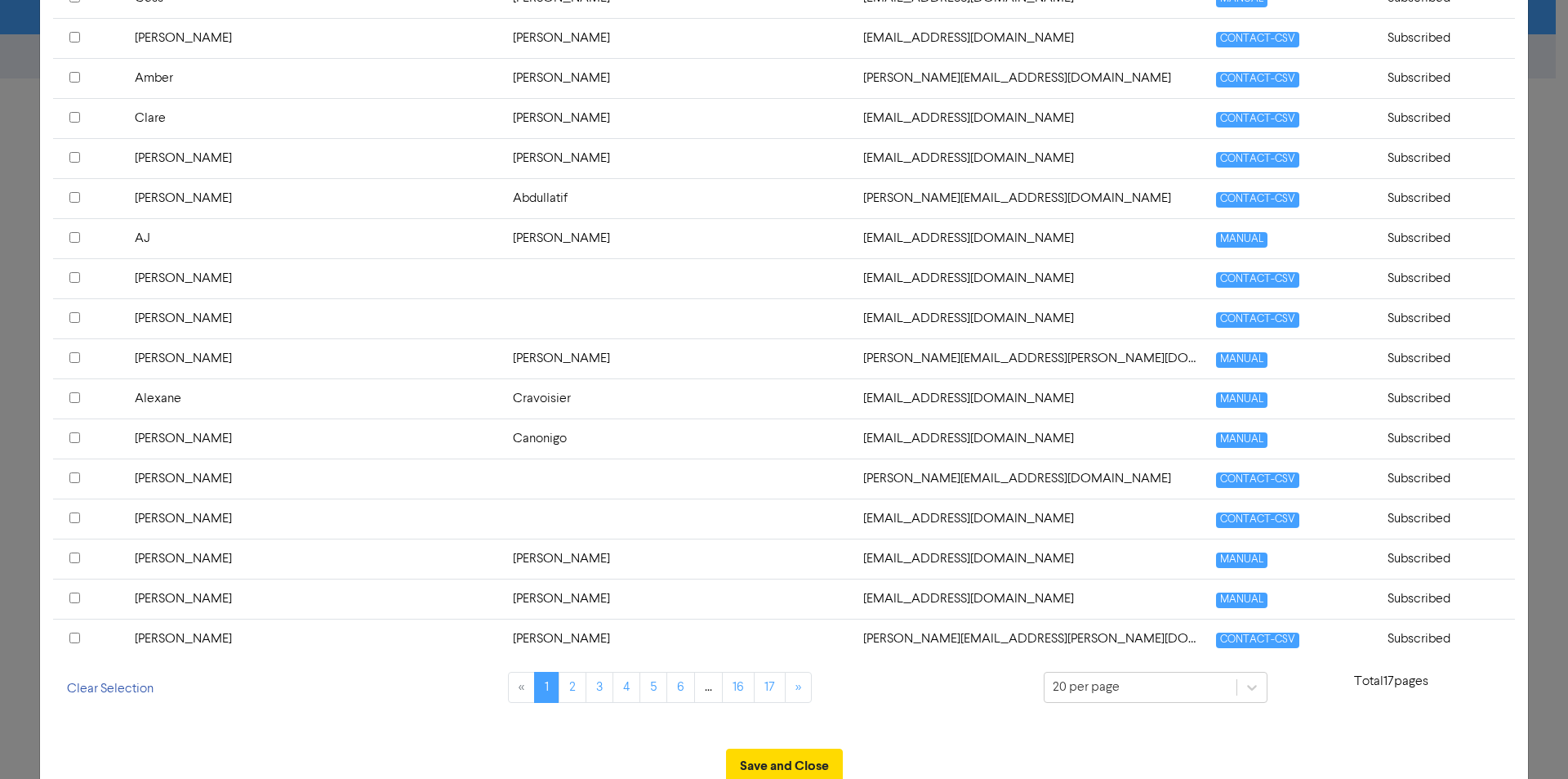
scroll to position [592, 0]
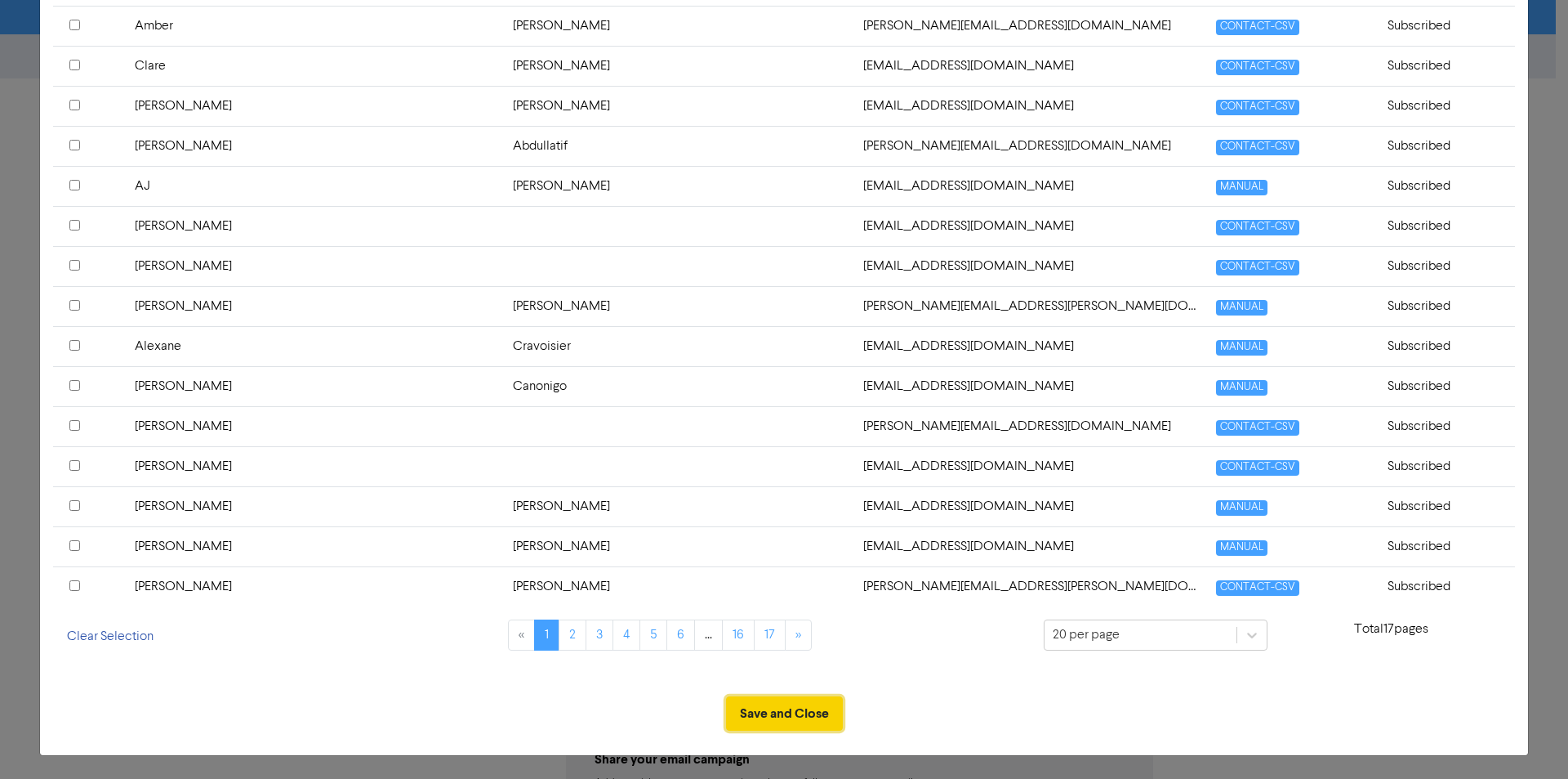
click at [805, 712] on button "Save and Close" at bounding box center [784, 713] width 117 height 34
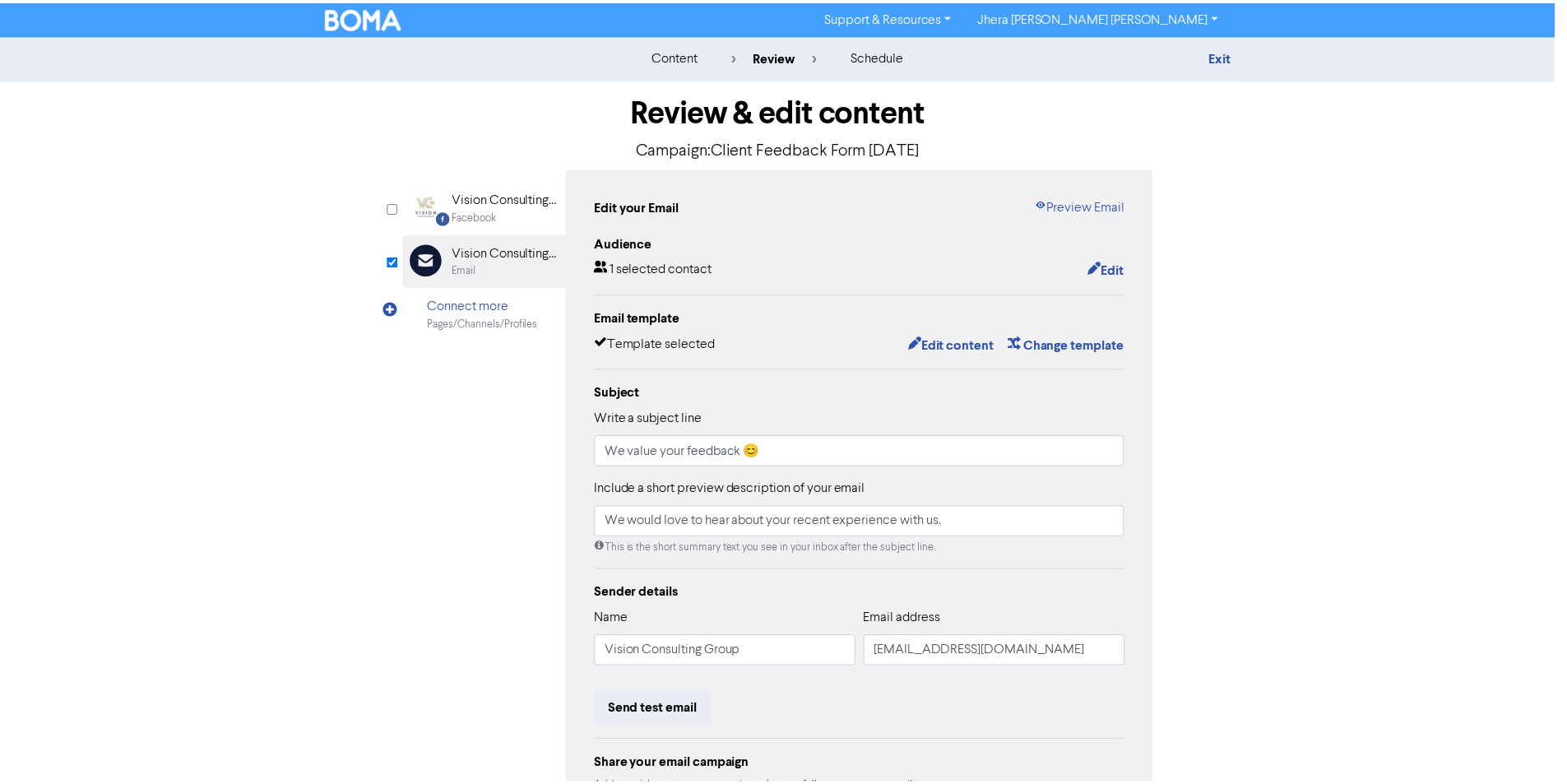
scroll to position [0, 0]
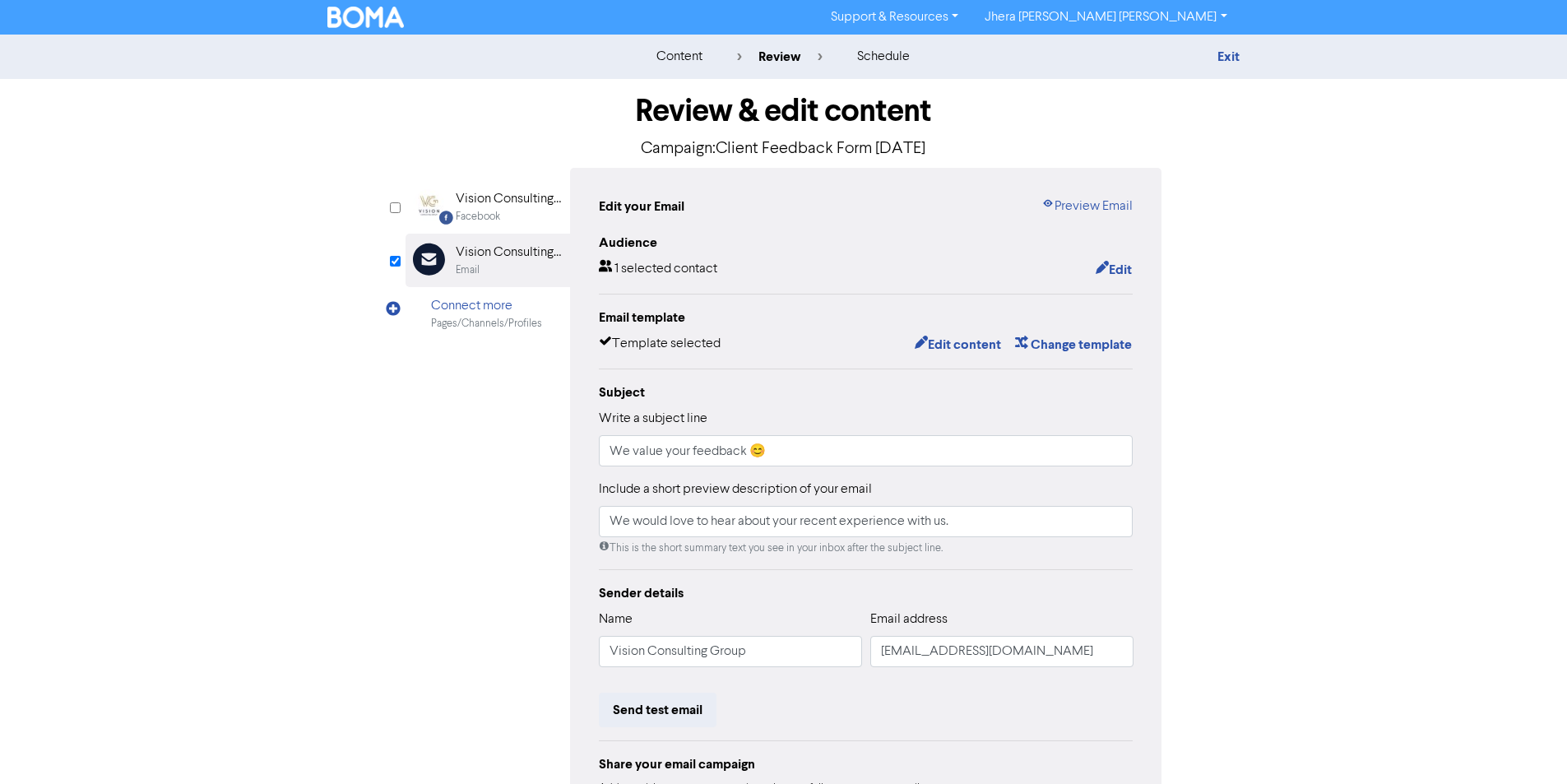
click at [656, 270] on div "1 selected contact" at bounding box center [658, 269] width 118 height 21
click at [1121, 269] on button "Edit" at bounding box center [1113, 269] width 38 height 21
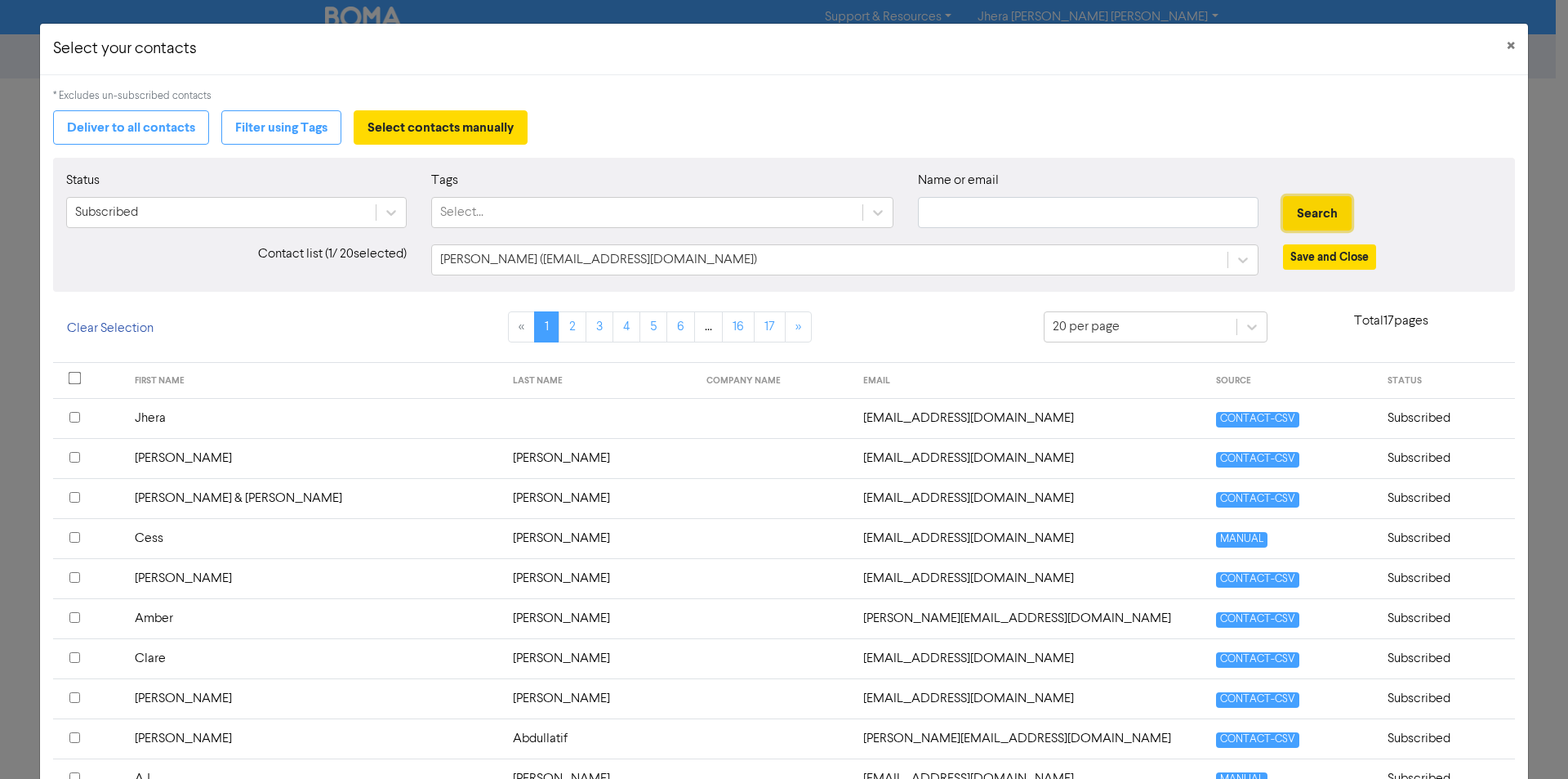
click at [1288, 204] on button "Search" at bounding box center [1318, 213] width 69 height 34
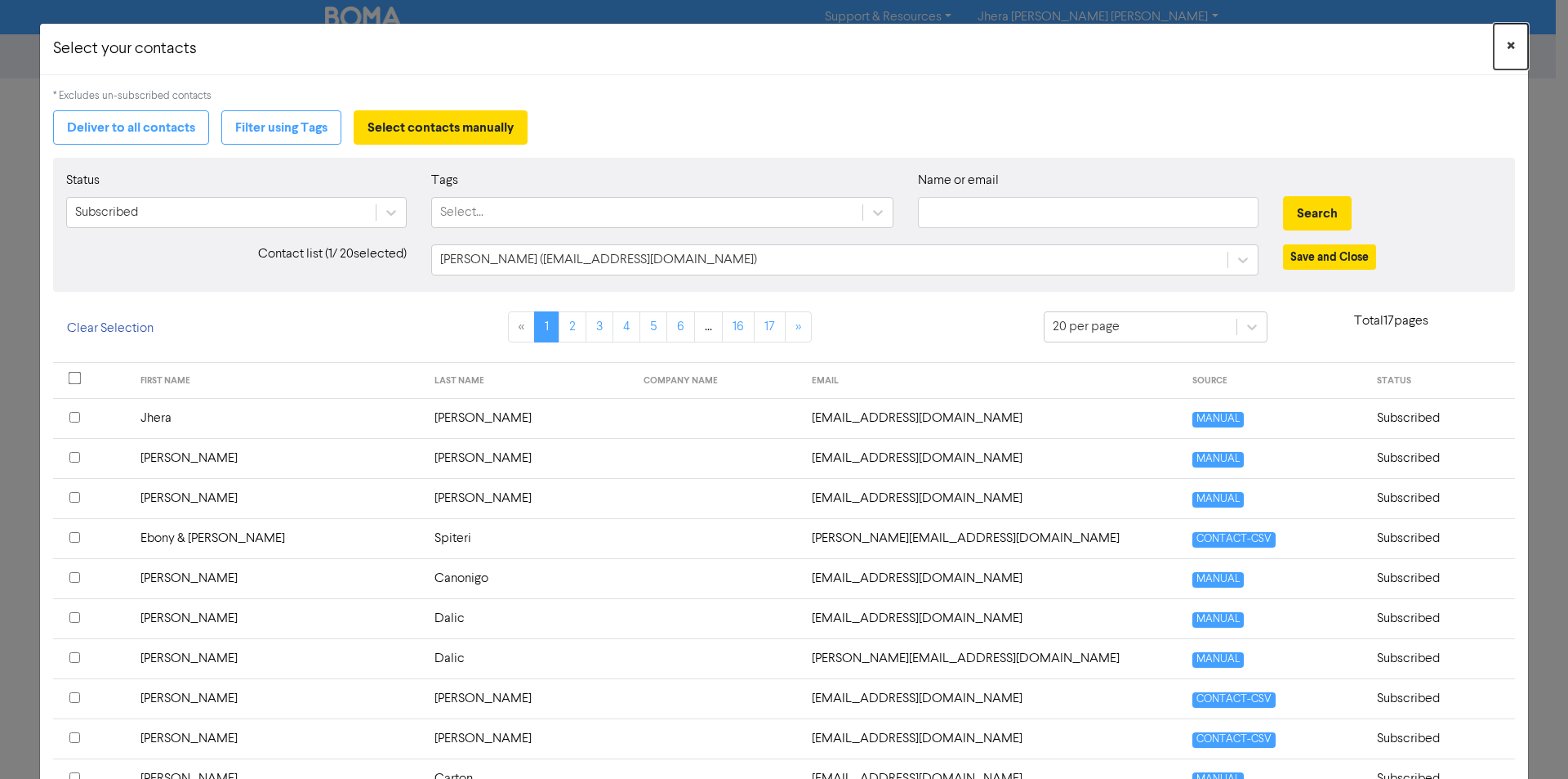
click at [1503, 42] on button "×" at bounding box center [1510, 46] width 34 height 45
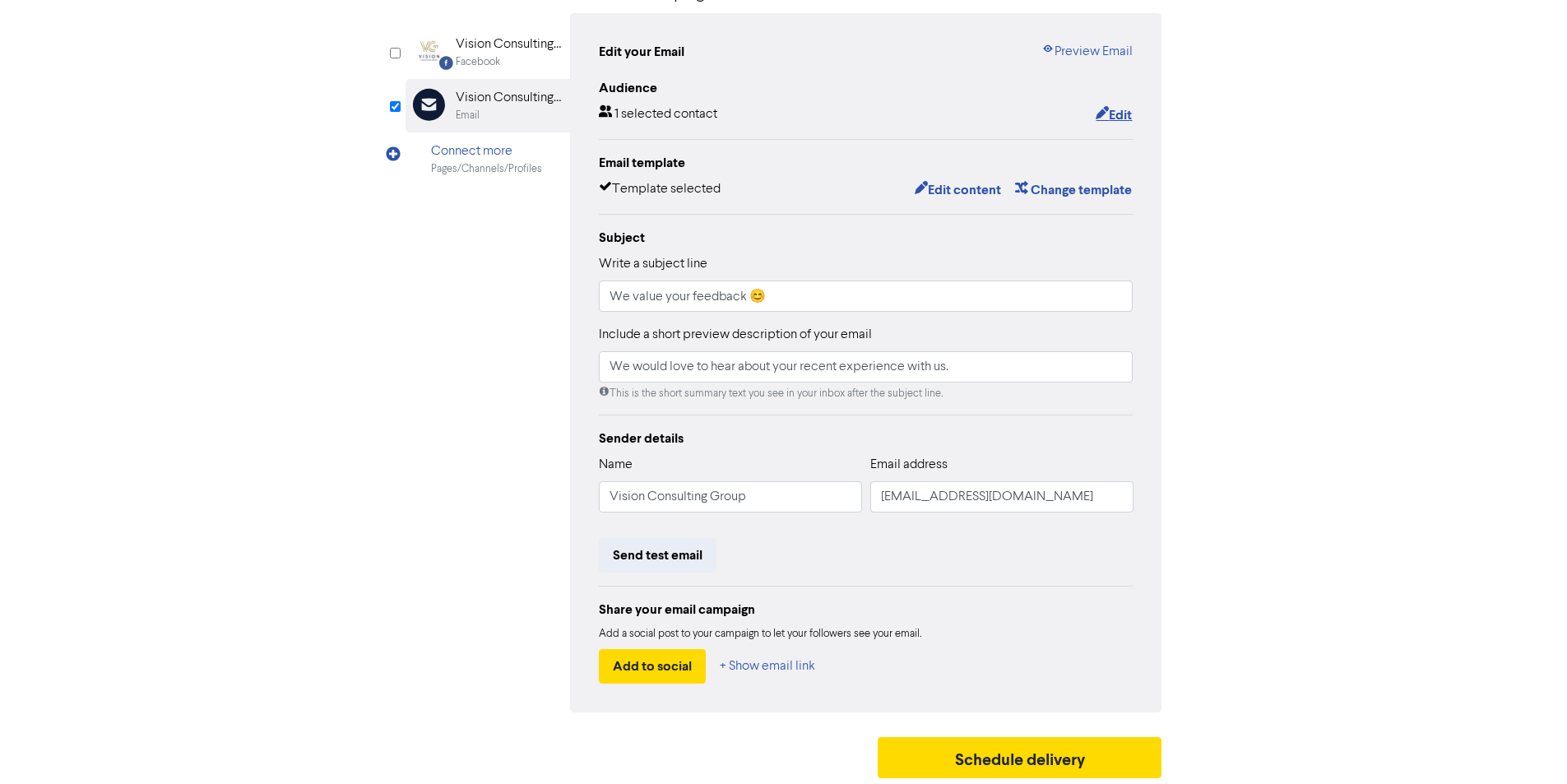
scroll to position [159, 0]
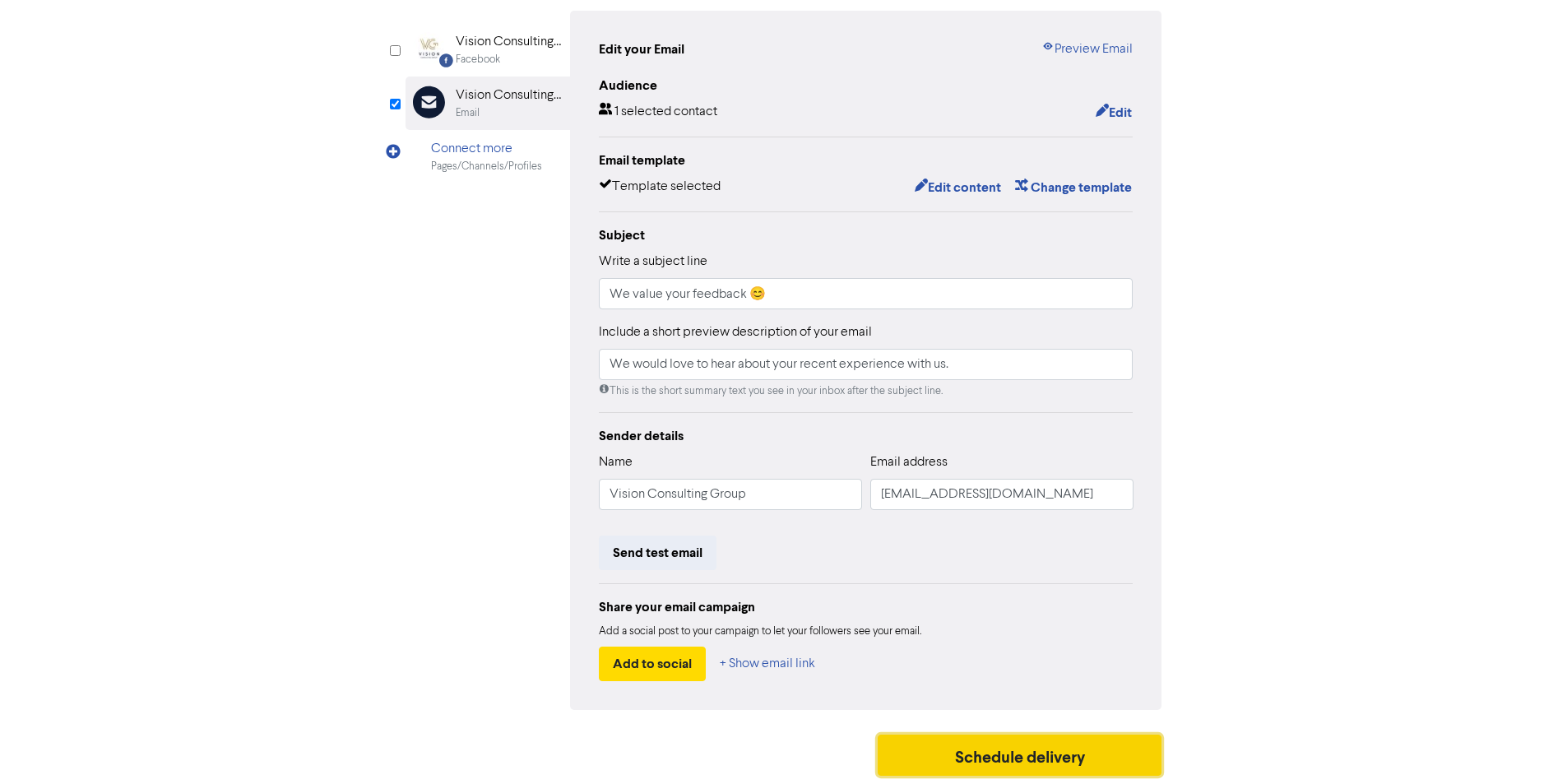
click at [1064, 769] on button "Schedule delivery" at bounding box center [1020, 754] width 284 height 41
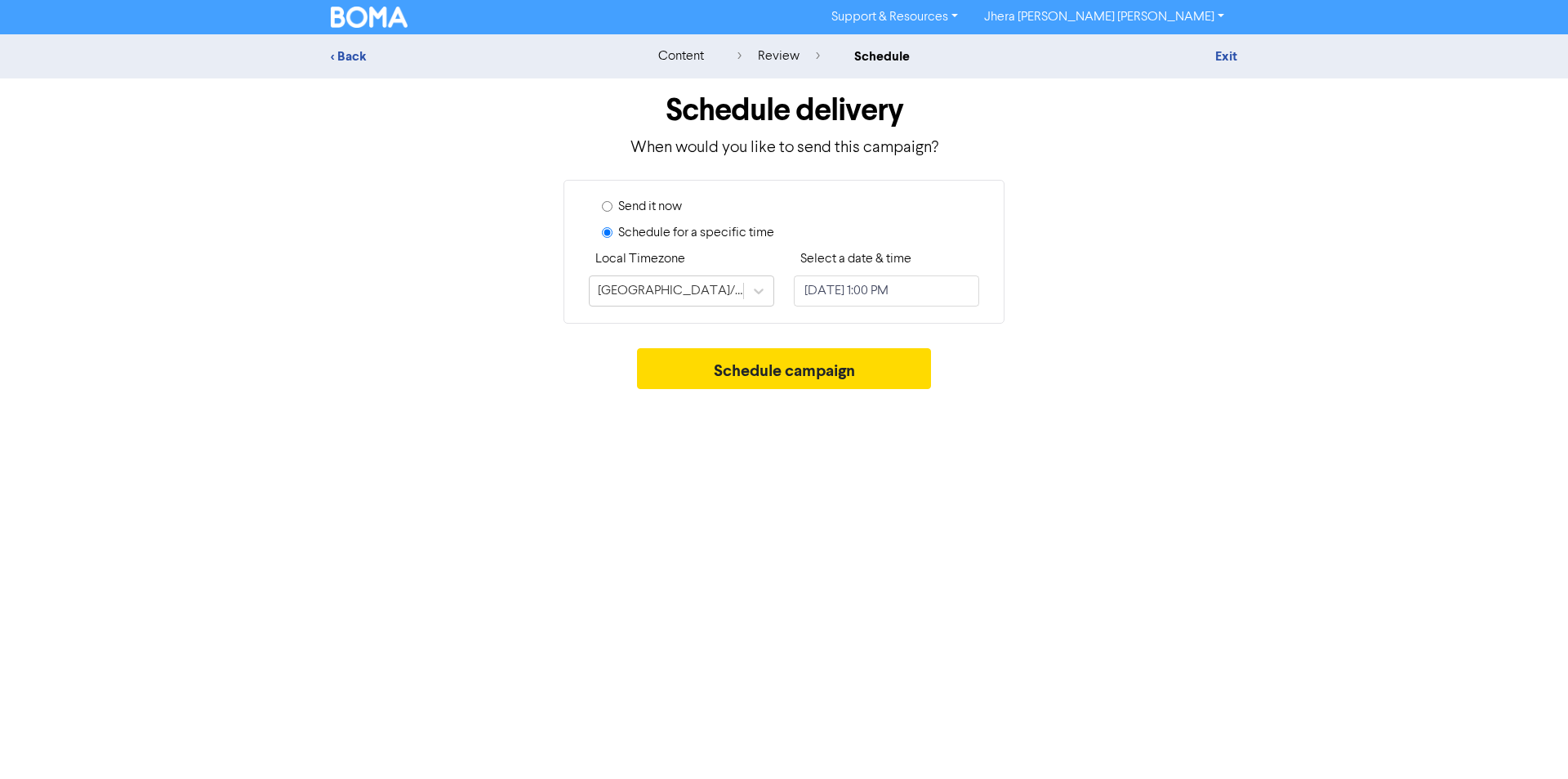
click at [642, 213] on label "Send it now" at bounding box center [650, 206] width 64 height 19
click at [612, 212] on input "Send it now" at bounding box center [607, 206] width 11 height 11
radio input "true"
radio input "false"
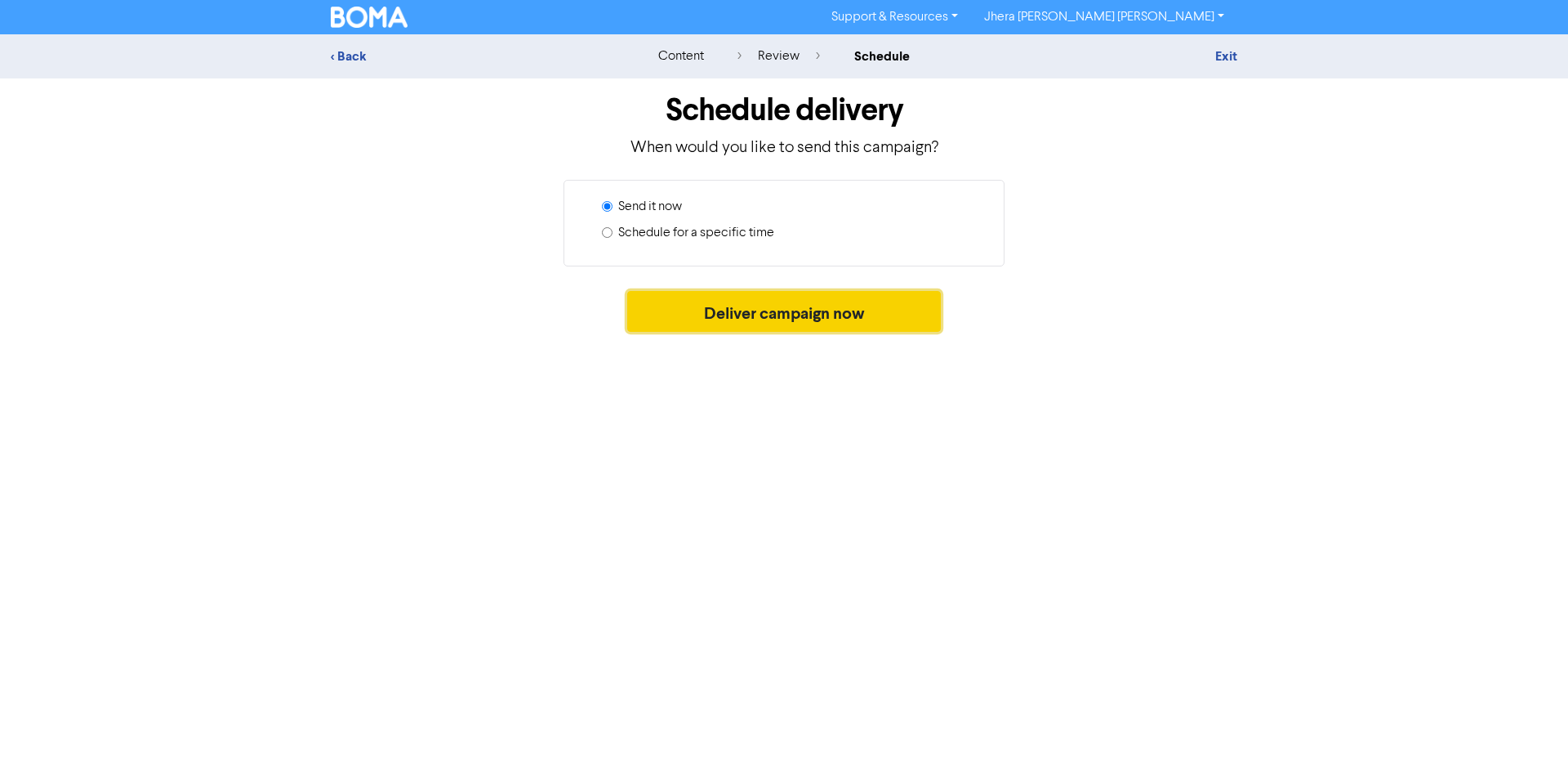
click at [718, 313] on button "Deliver campaign now" at bounding box center [784, 311] width 314 height 41
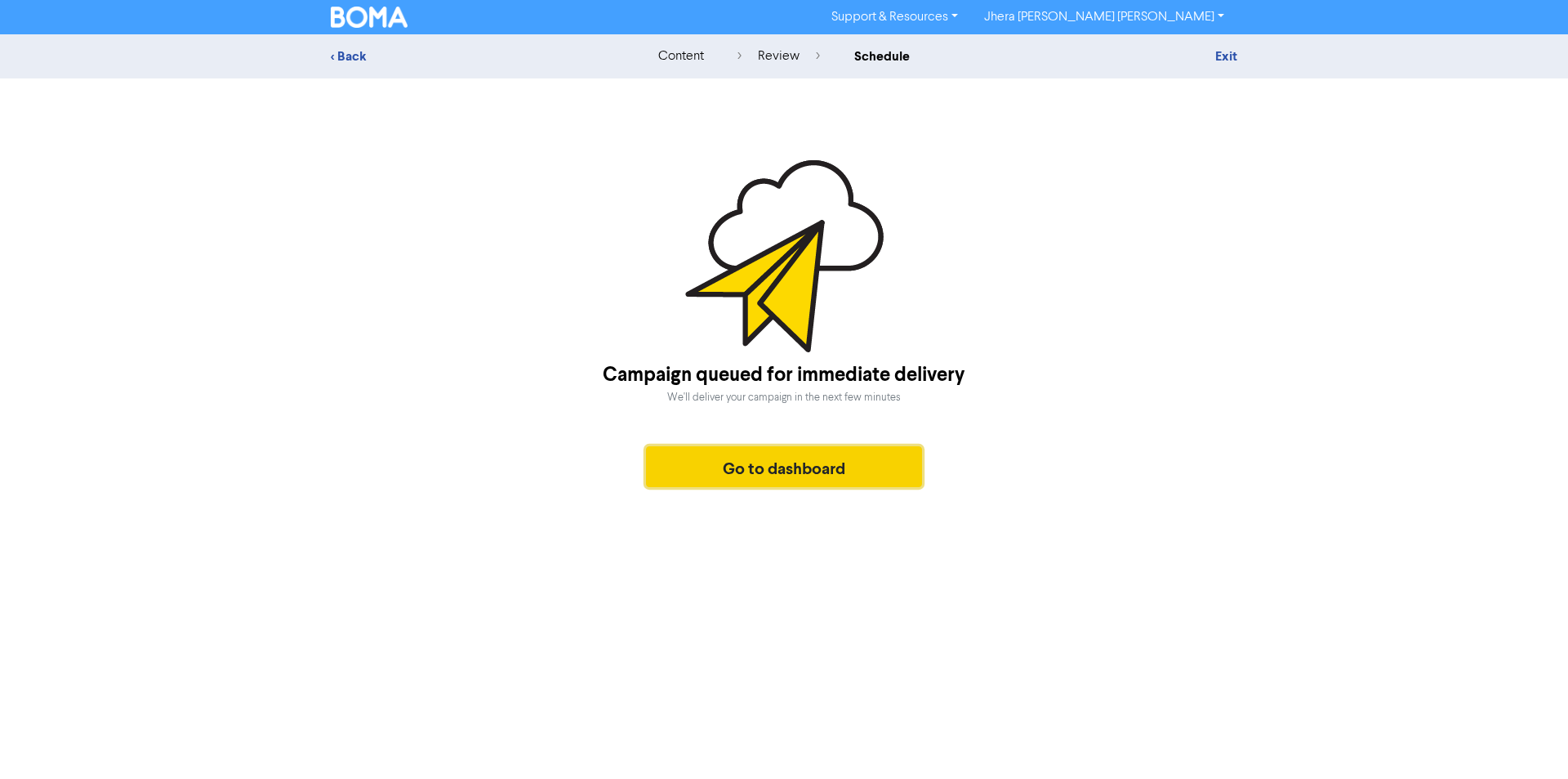
click at [825, 469] on button "Go to dashboard" at bounding box center [784, 466] width 276 height 41
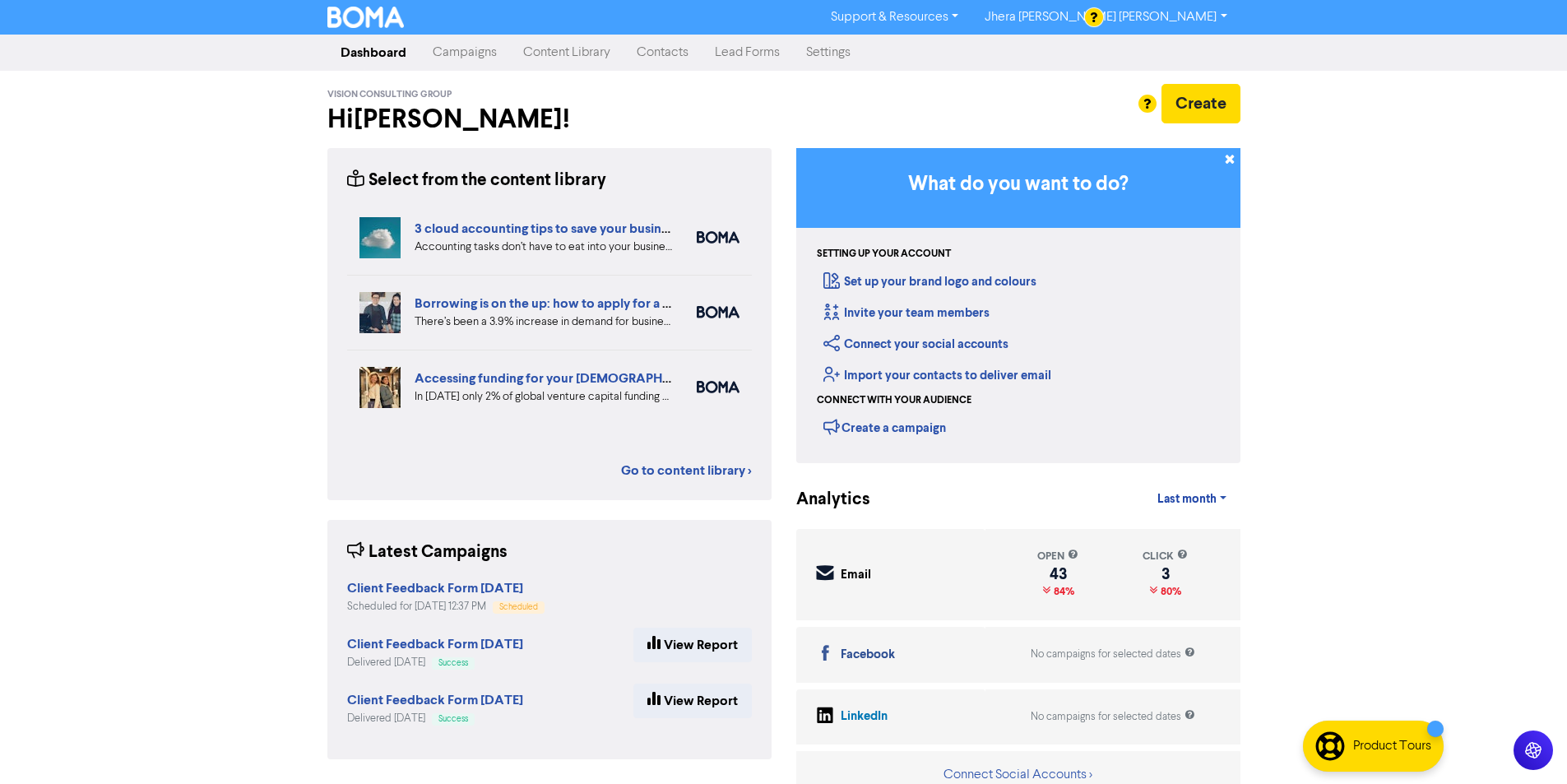
click at [1162, 9] on link "Jhera [PERSON_NAME] [PERSON_NAME]" at bounding box center [1105, 17] width 268 height 26
click at [1102, 44] on button "Log Out" at bounding box center [1037, 49] width 130 height 19
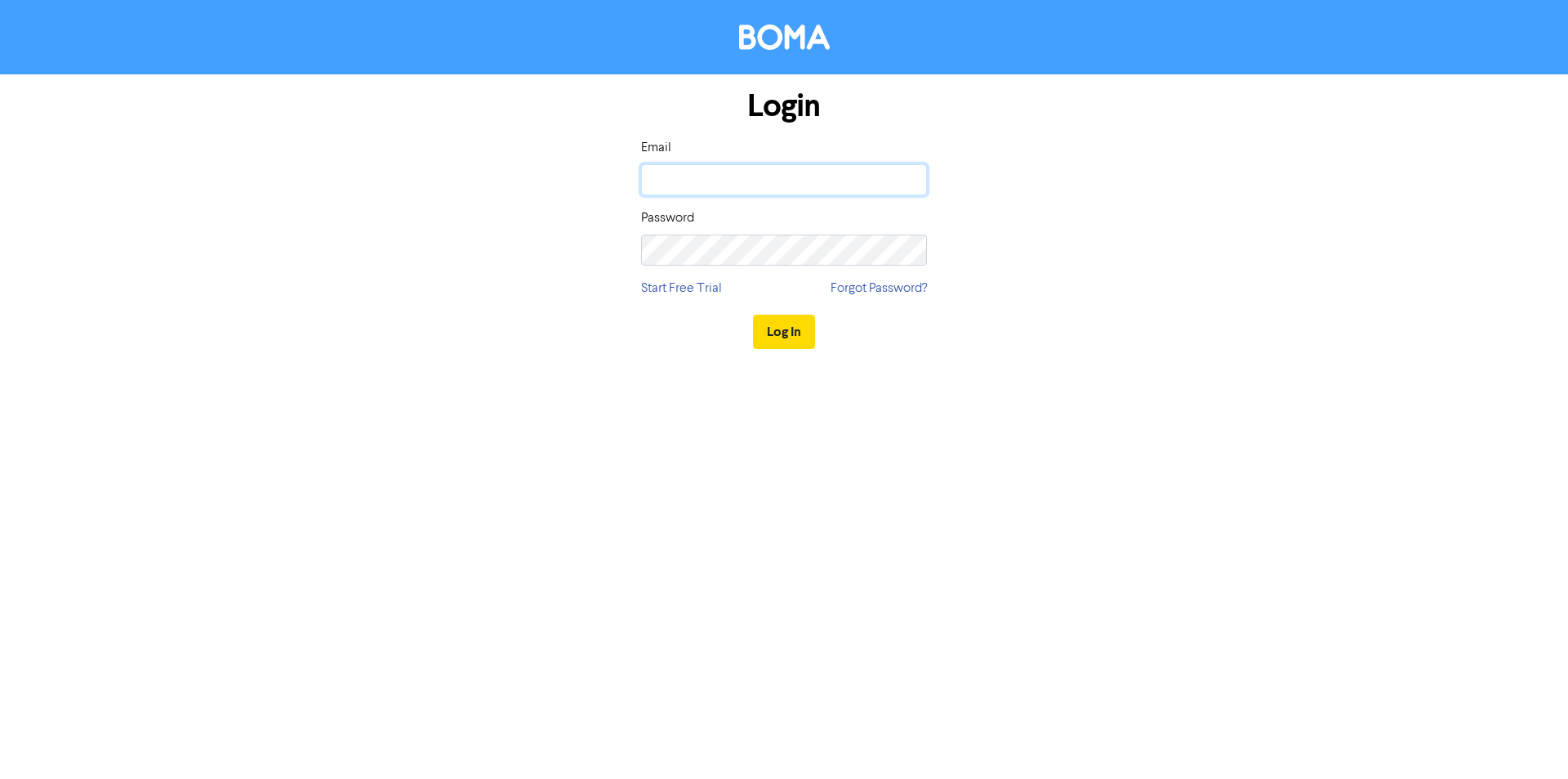
type input "[EMAIL_ADDRESS][DOMAIN_NAME]"
